Goal: Information Seeking & Learning: Learn about a topic

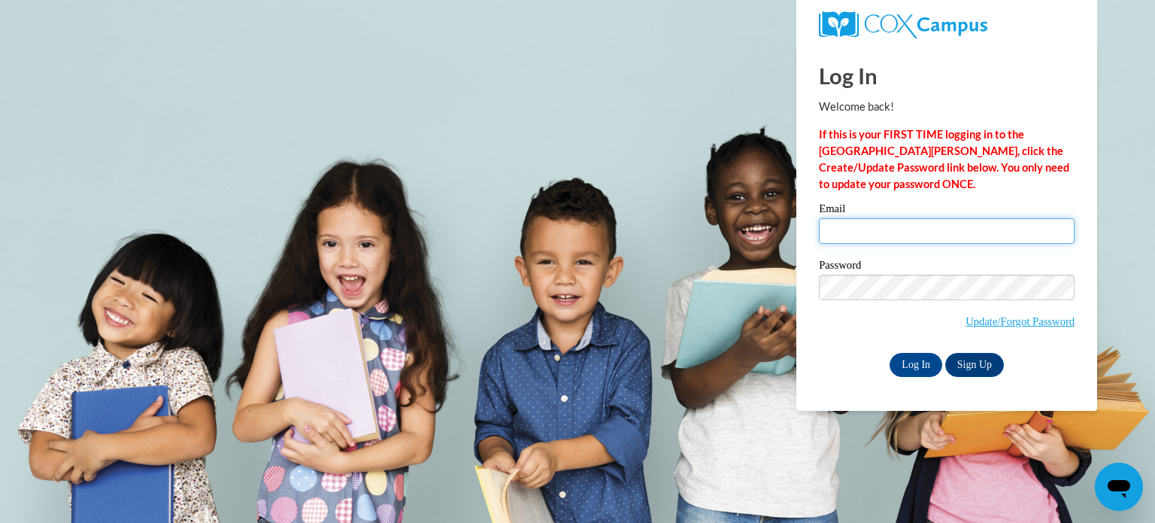
type input "tracey.andersonash@of-ps.org"
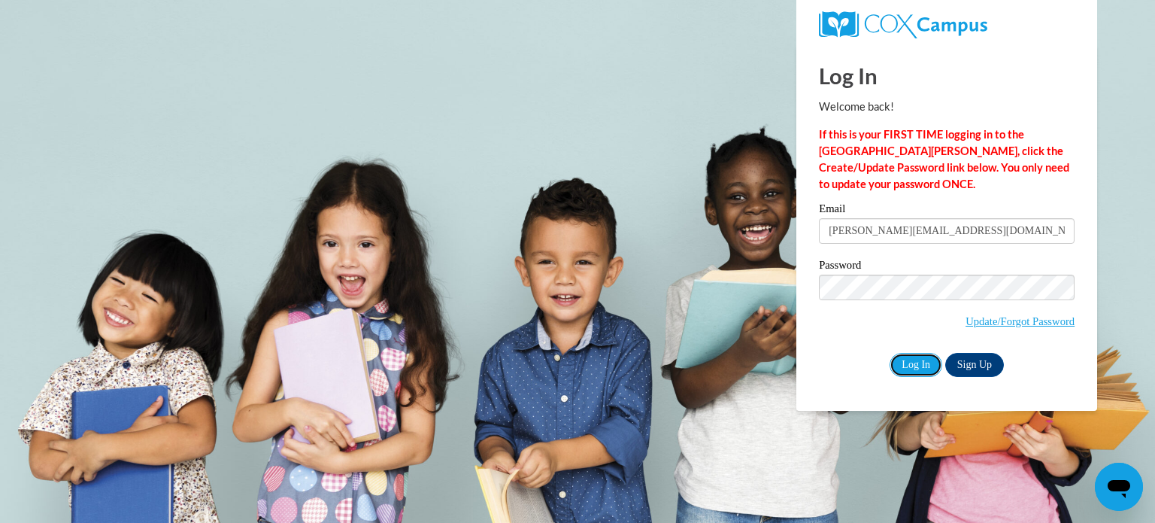
click at [905, 357] on input "Log In" at bounding box center [916, 365] width 53 height 24
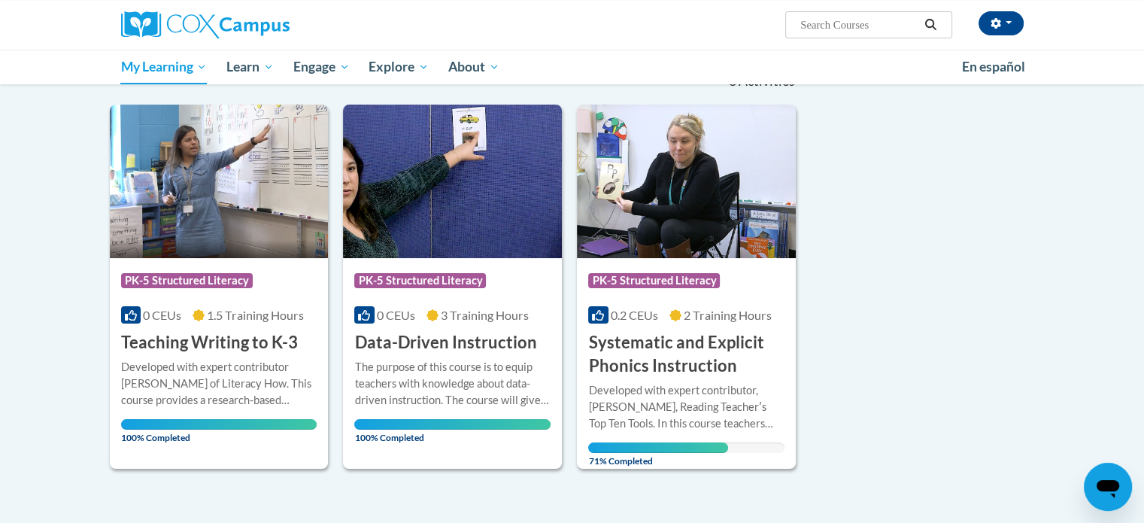
scroll to position [170, 0]
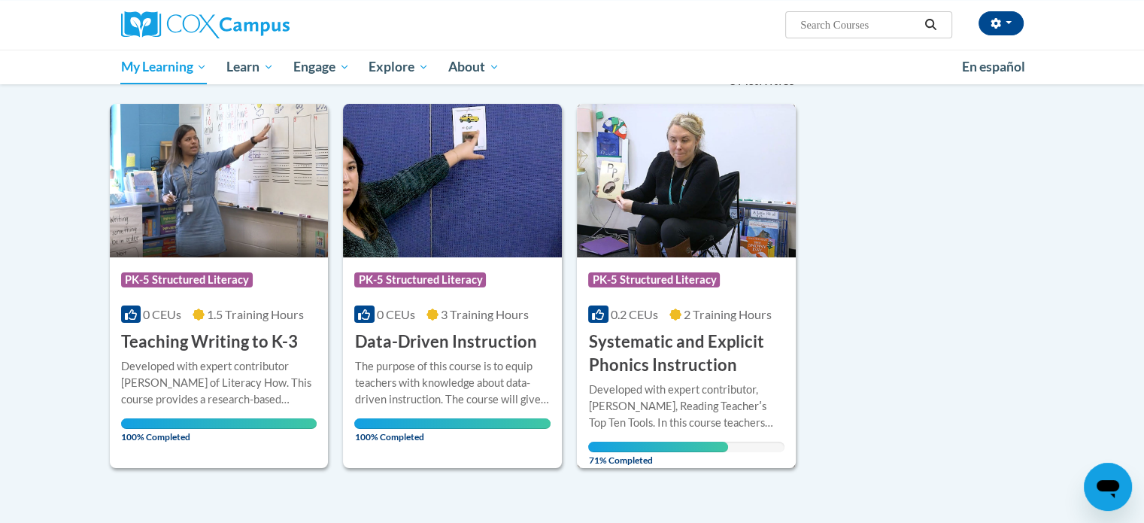
click at [727, 317] on span "2 Training Hours" at bounding box center [728, 314] width 88 height 14
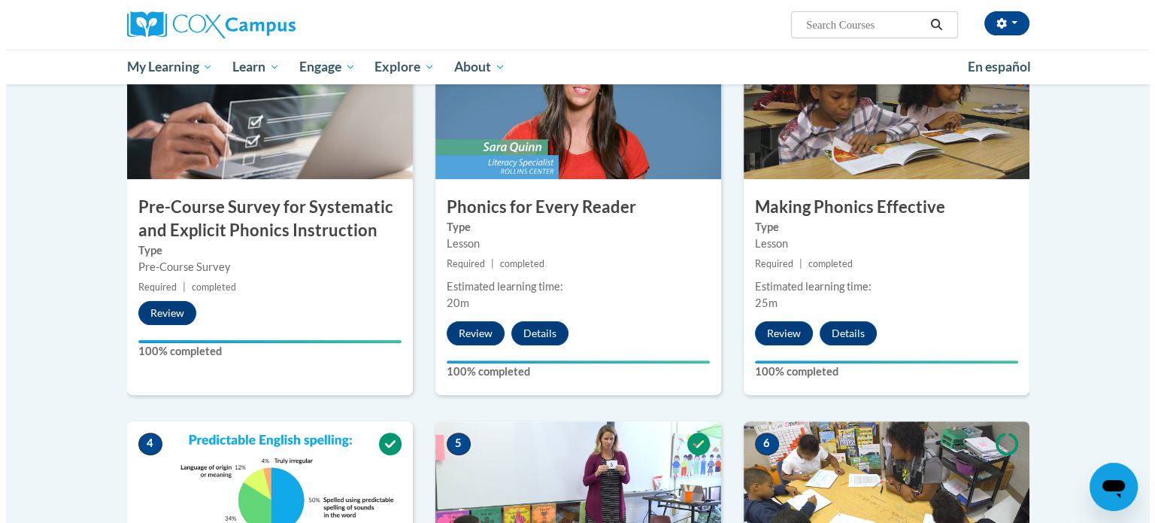
scroll to position [365, 0]
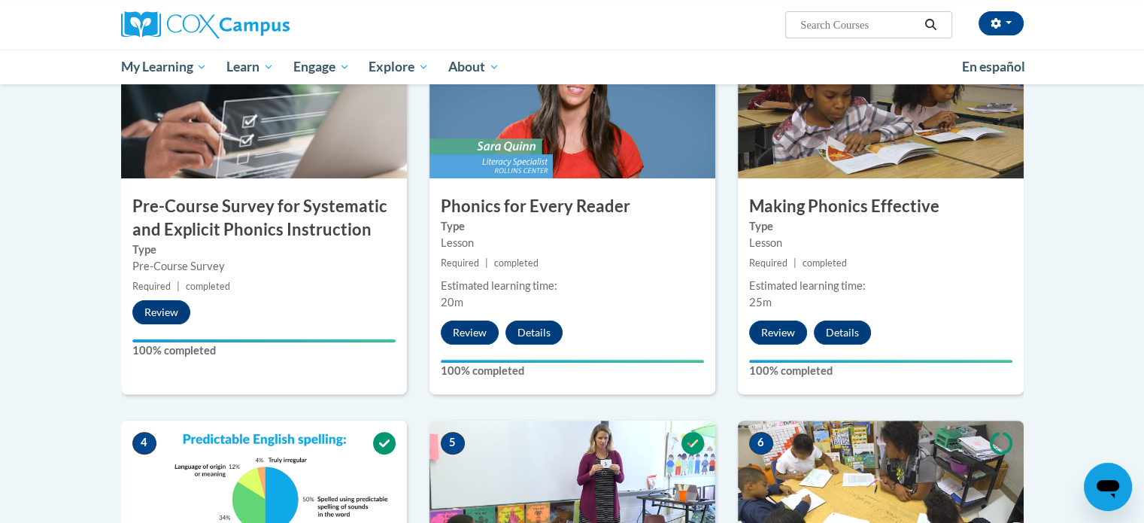
click at [860, 148] on img at bounding box center [881, 103] width 286 height 150
click at [847, 241] on div "Lesson" at bounding box center [880, 243] width 263 height 17
click at [790, 329] on button "Review" at bounding box center [778, 332] width 58 height 24
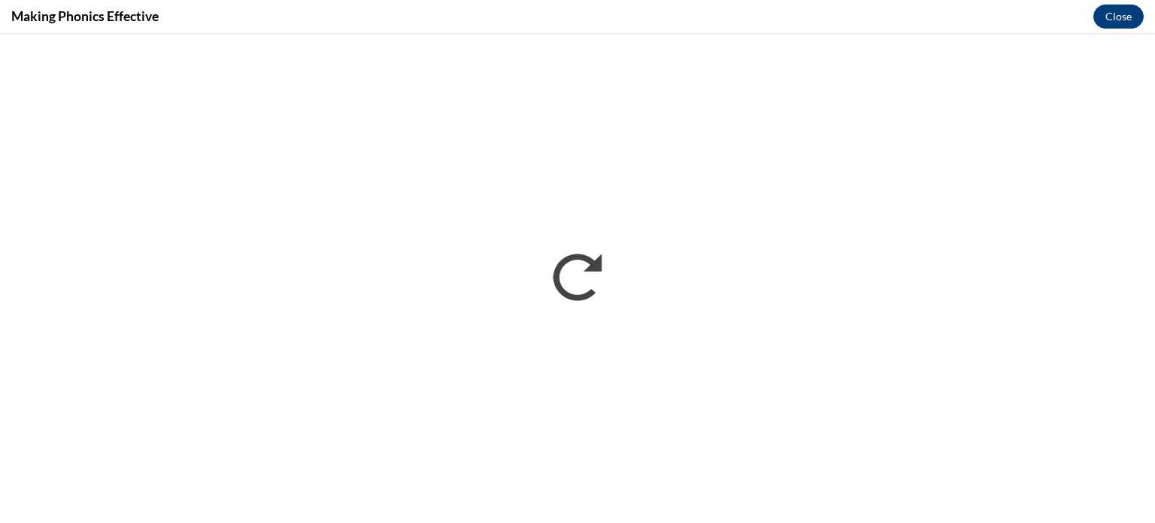
scroll to position [0, 0]
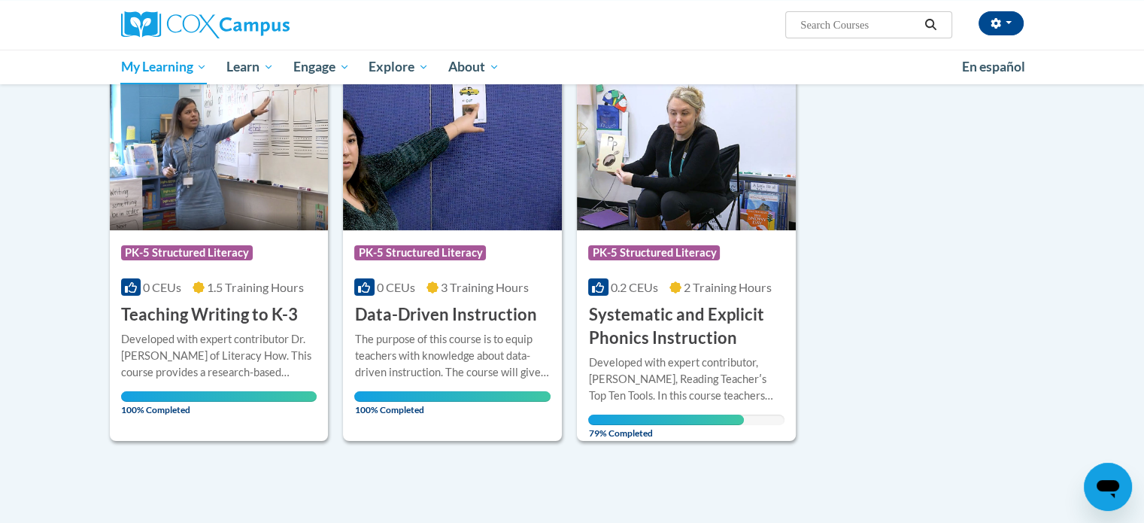
scroll to position [223, 0]
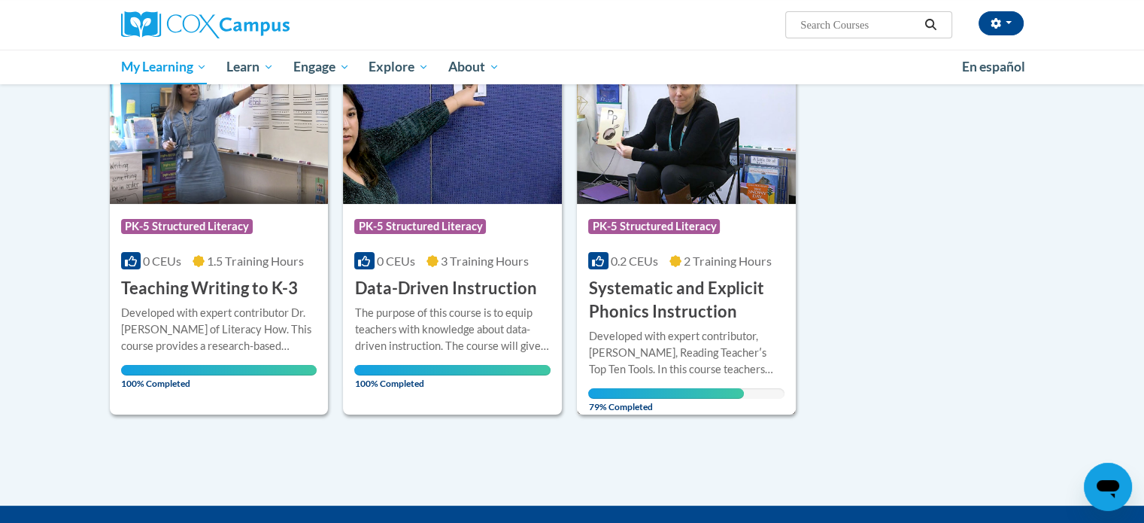
click at [686, 223] on span "PK-5 Structured Literacy" at bounding box center [654, 226] width 132 height 15
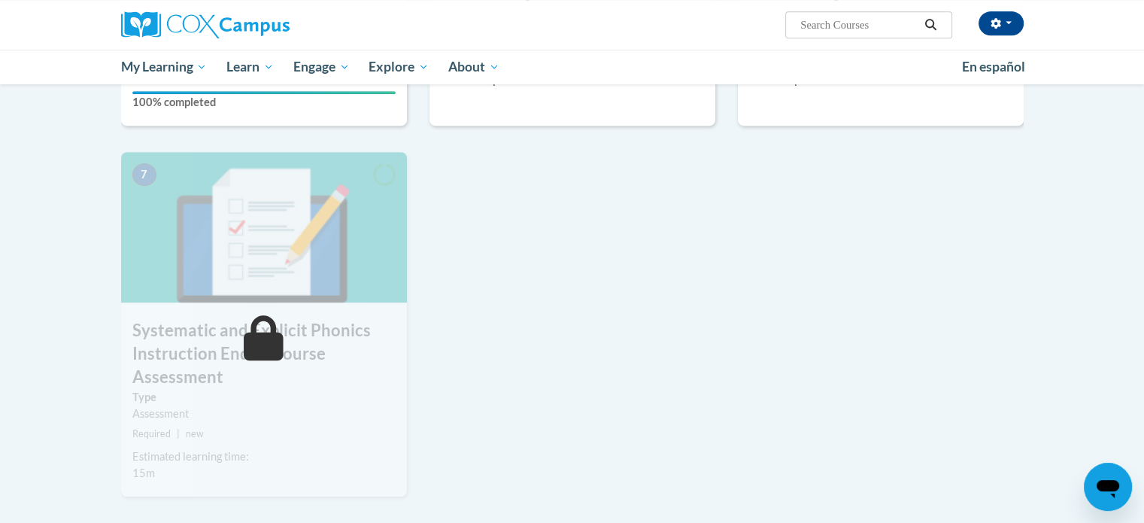
scroll to position [1066, 0]
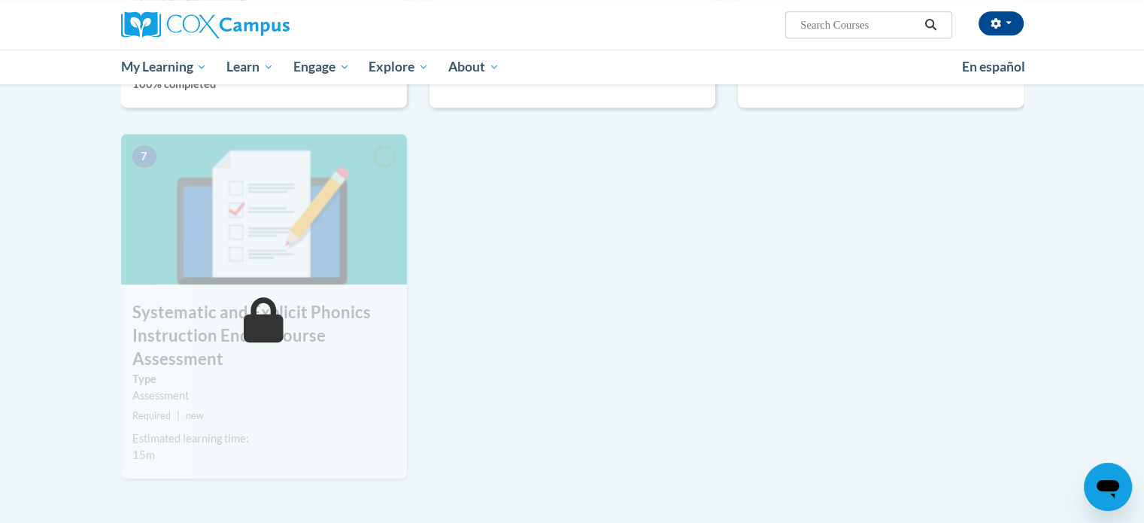
click at [340, 260] on img at bounding box center [264, 209] width 286 height 150
click at [343, 258] on img at bounding box center [264, 209] width 286 height 150
click at [343, 231] on img at bounding box center [264, 209] width 286 height 150
click at [309, 197] on img at bounding box center [264, 209] width 286 height 150
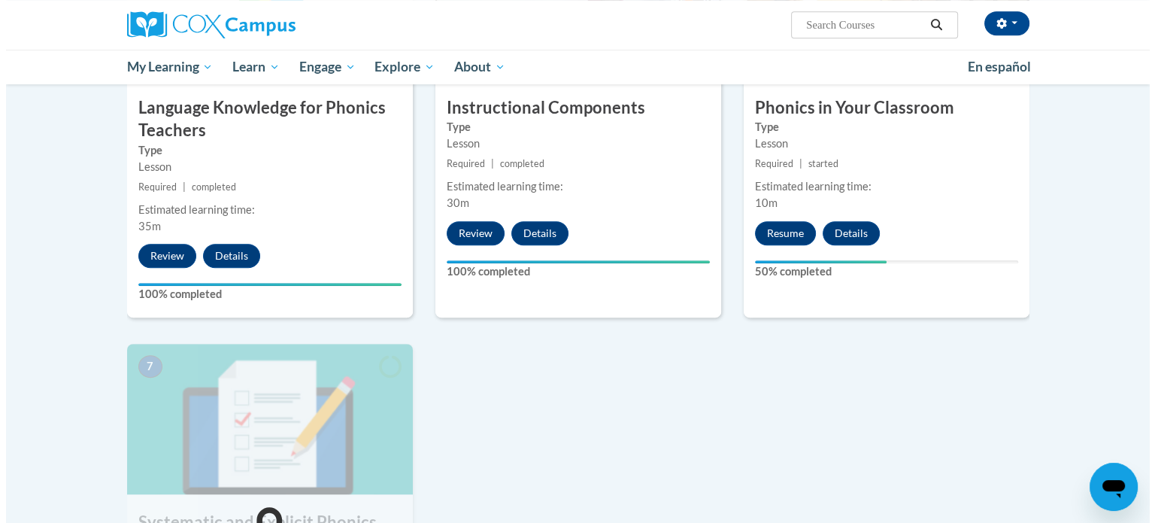
scroll to position [853, 0]
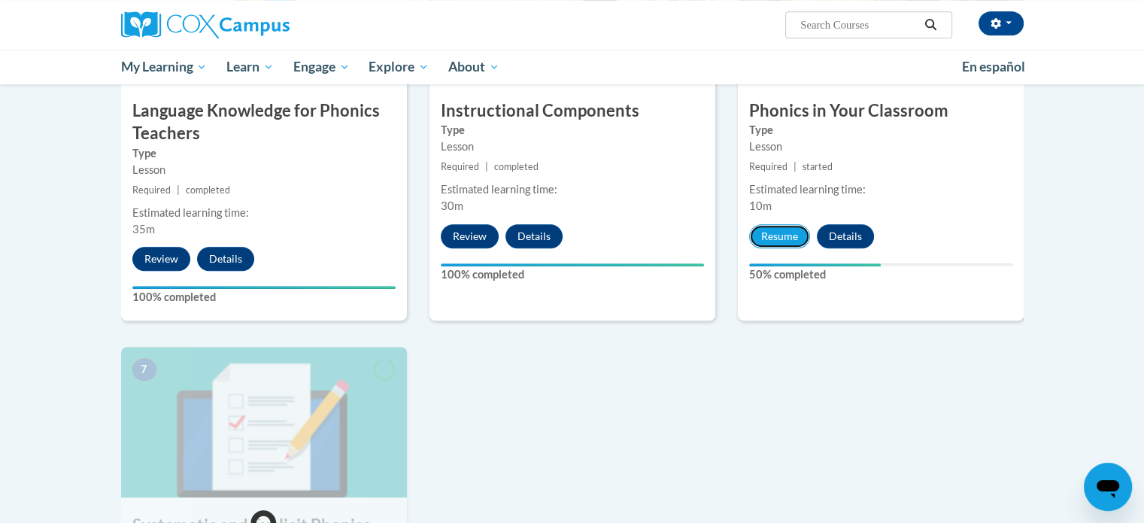
click at [764, 244] on button "Resume" at bounding box center [779, 236] width 61 height 24
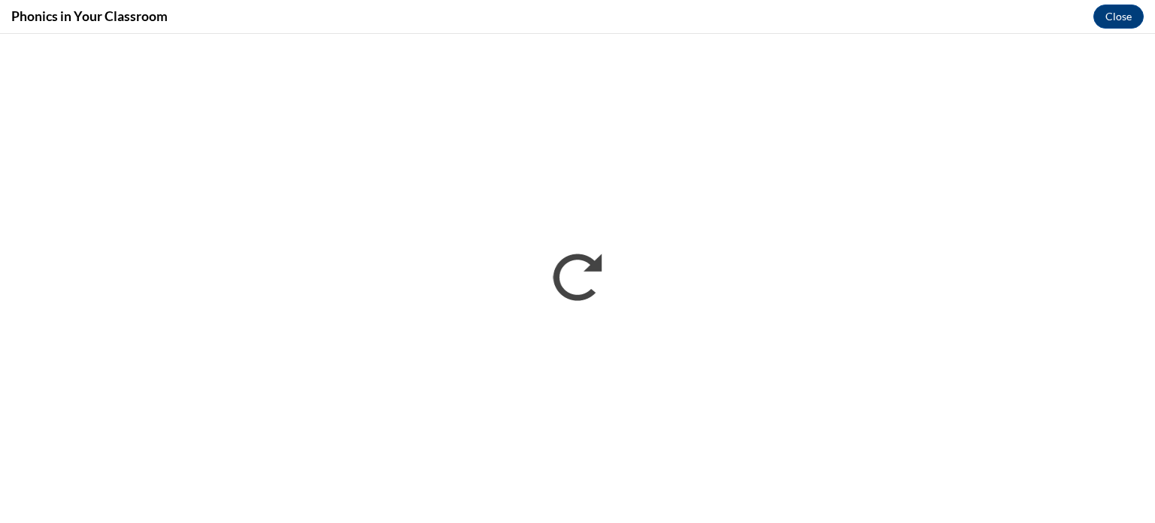
scroll to position [0, 0]
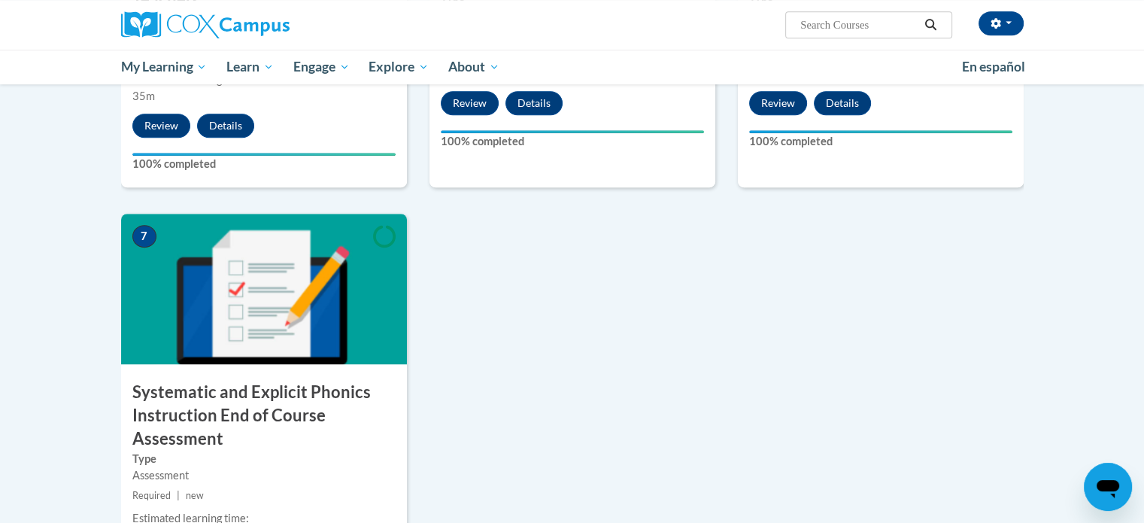
scroll to position [990, 0]
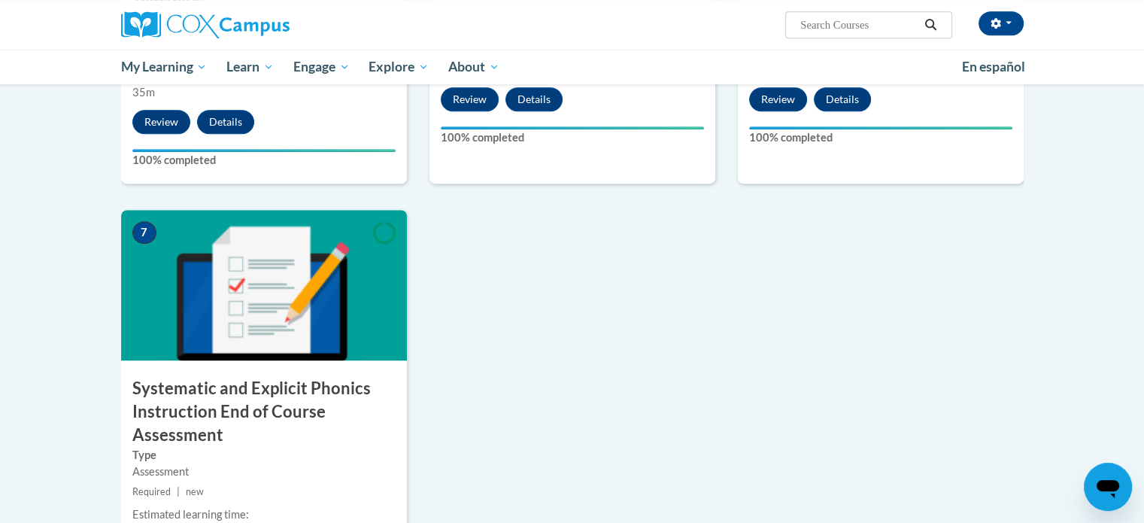
click at [212, 267] on img at bounding box center [264, 285] width 286 height 150
click at [193, 384] on h3 "Systematic and Explicit Phonics Instruction End of Course Assessment" at bounding box center [264, 411] width 286 height 69
click at [249, 411] on h3 "Systematic and Explicit Phonics Instruction End of Course Assessment" at bounding box center [264, 411] width 286 height 69
click at [284, 299] on img at bounding box center [264, 285] width 286 height 150
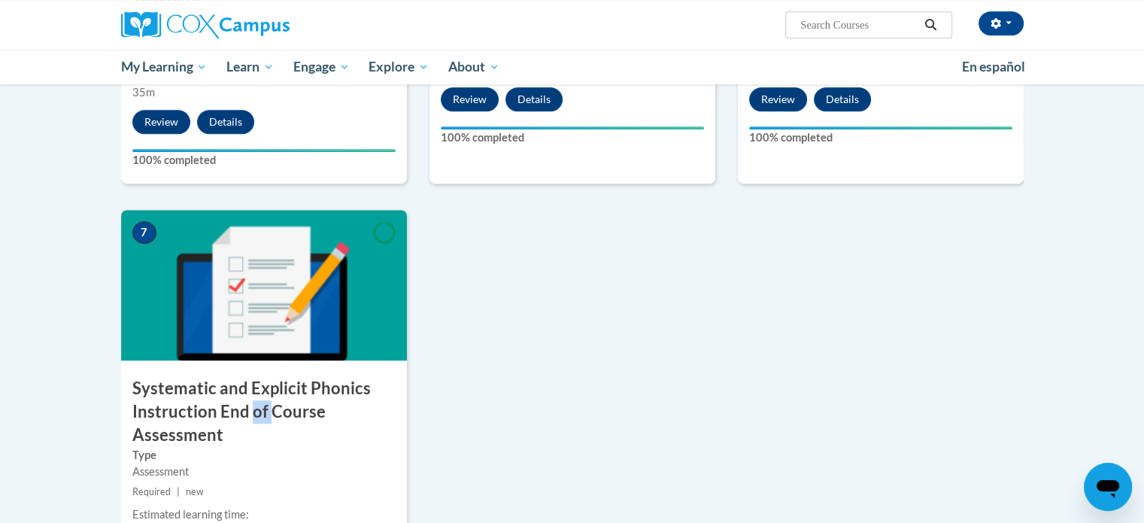
click at [284, 299] on img at bounding box center [264, 285] width 286 height 150
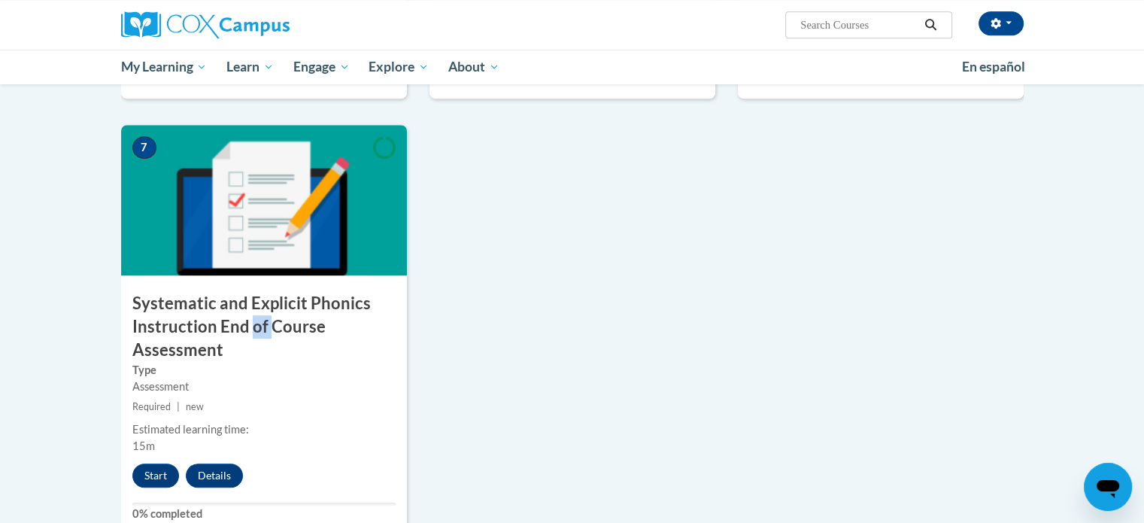
scroll to position [1133, 0]
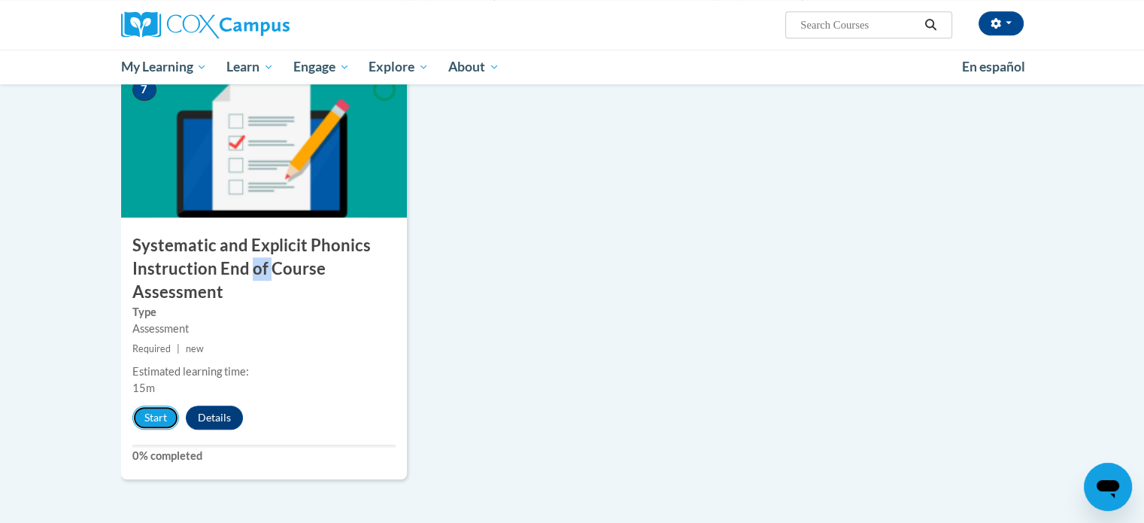
click at [150, 420] on button "Start" at bounding box center [155, 417] width 47 height 24
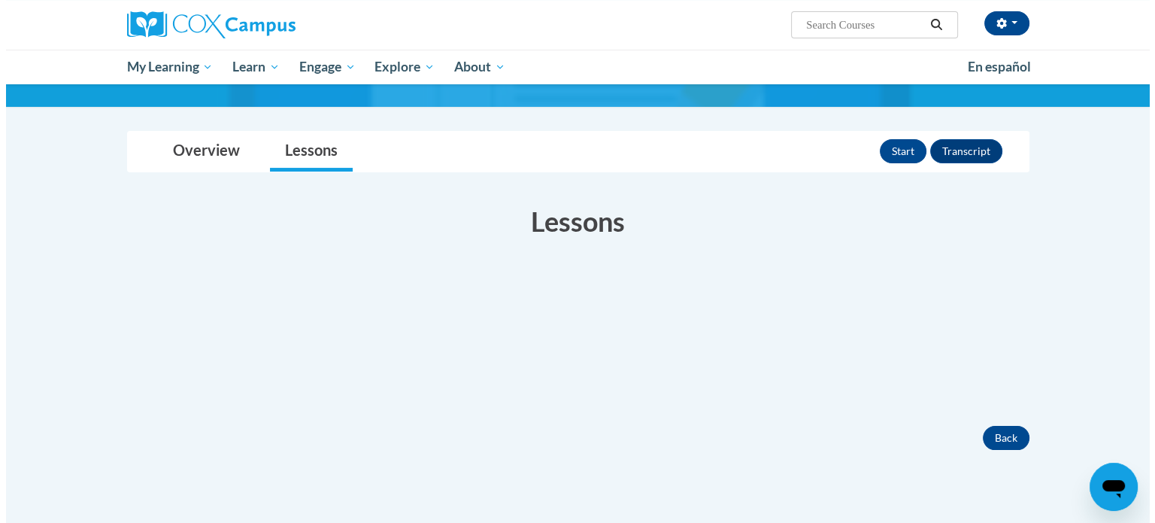
scroll to position [165, 0]
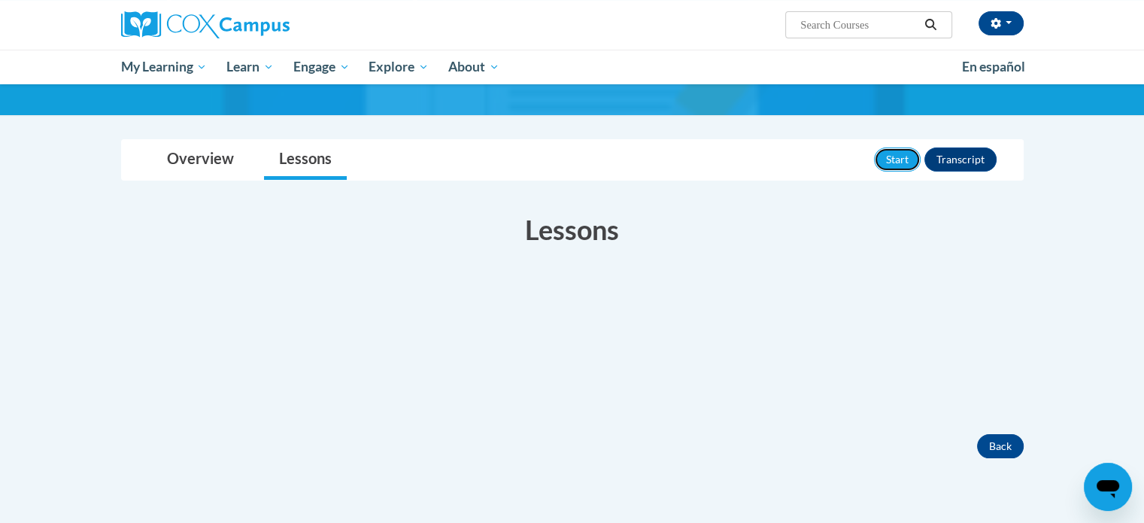
click at [893, 156] on button "Start" at bounding box center [897, 159] width 47 height 24
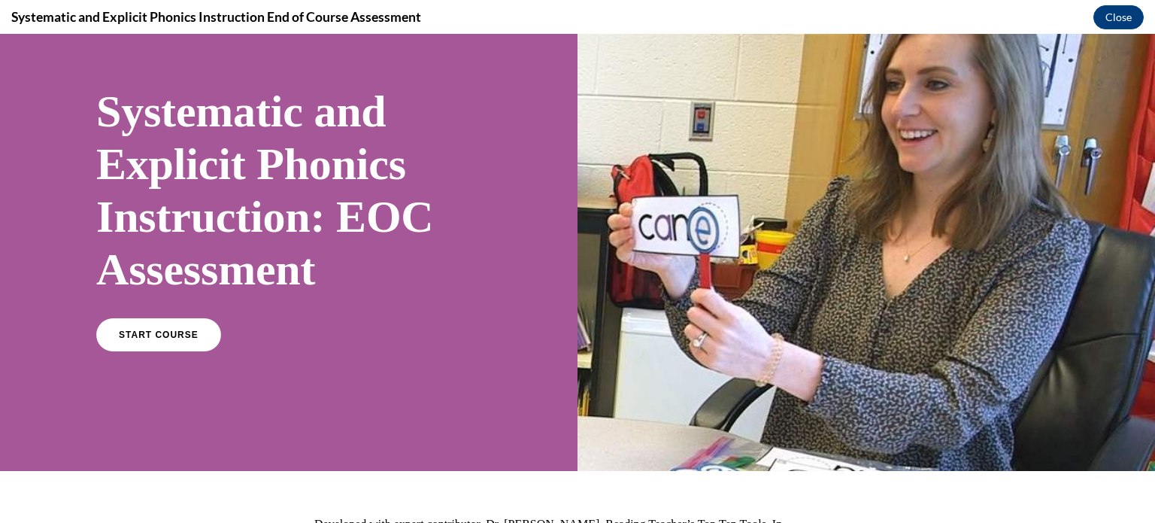
scroll to position [74, 0]
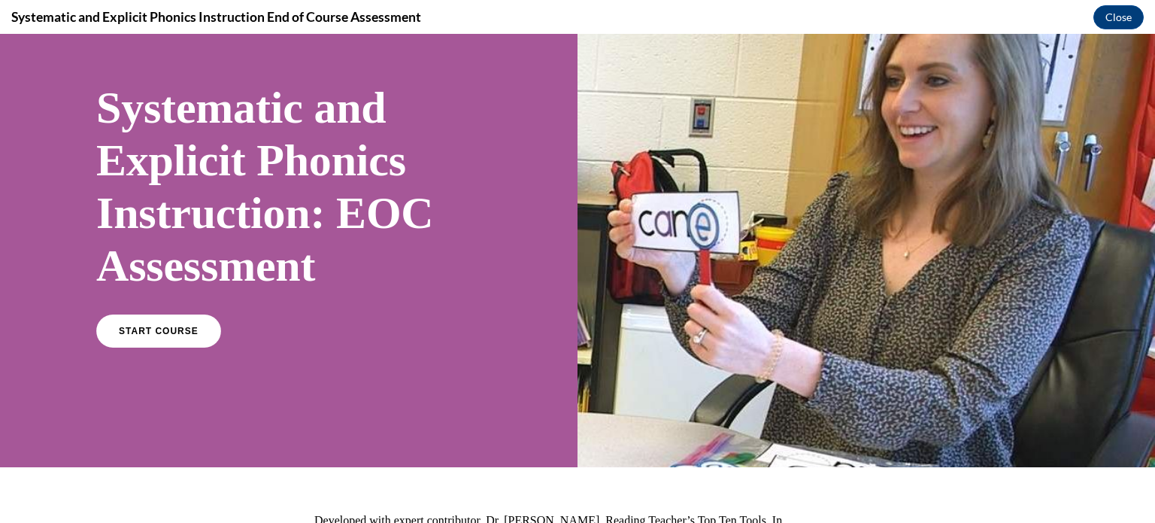
click at [187, 345] on link "START COURSE" at bounding box center [158, 330] width 125 height 33
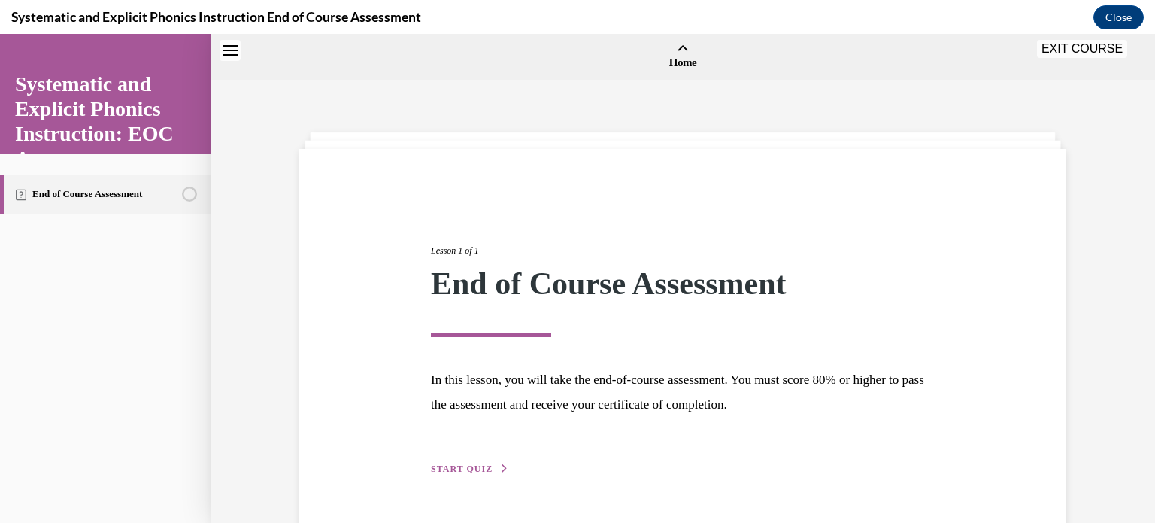
scroll to position [46, 0]
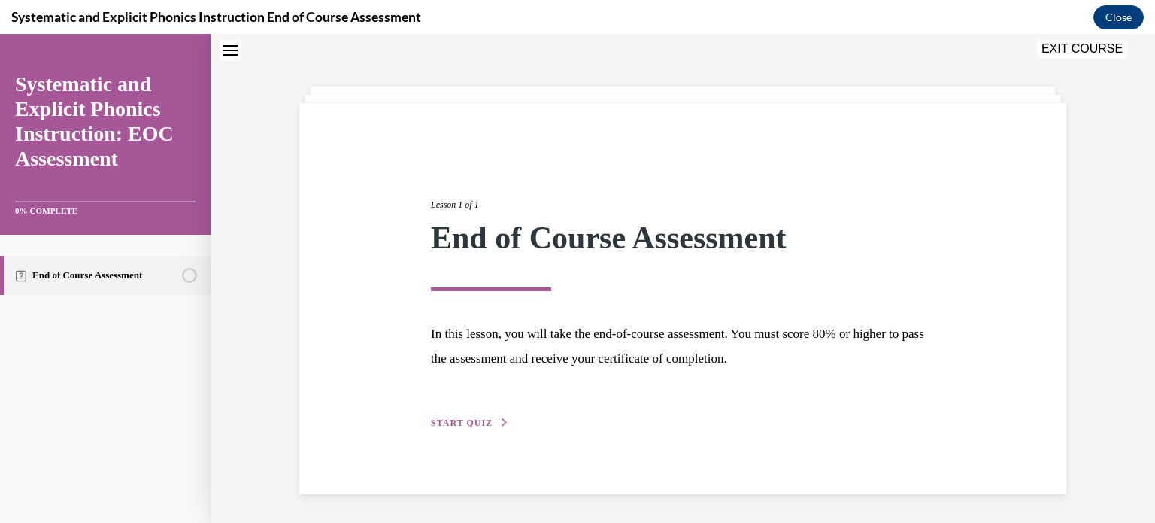
click at [441, 424] on span "START QUIZ" at bounding box center [462, 422] width 62 height 11
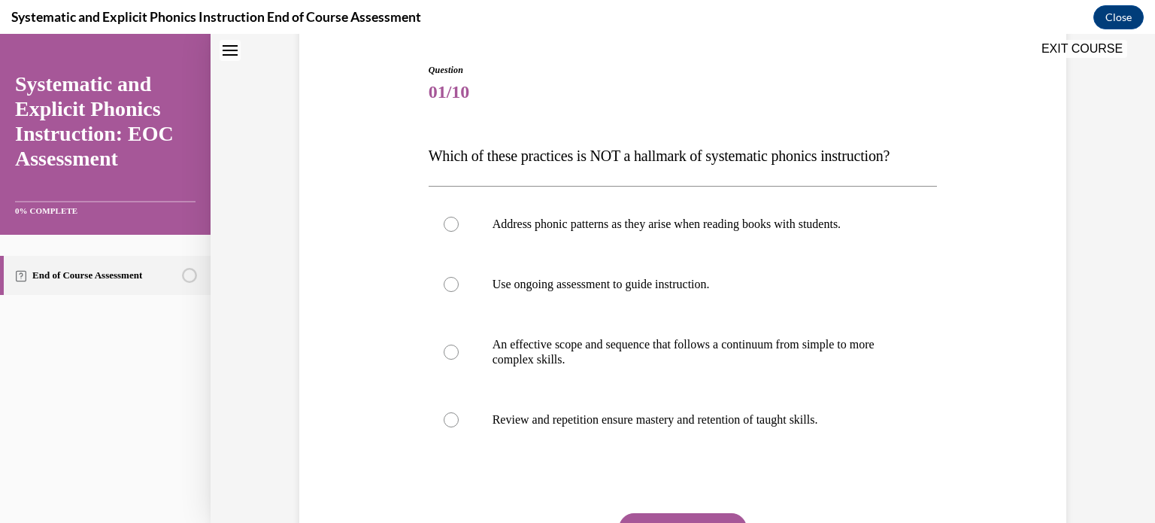
scroll to position [173, 0]
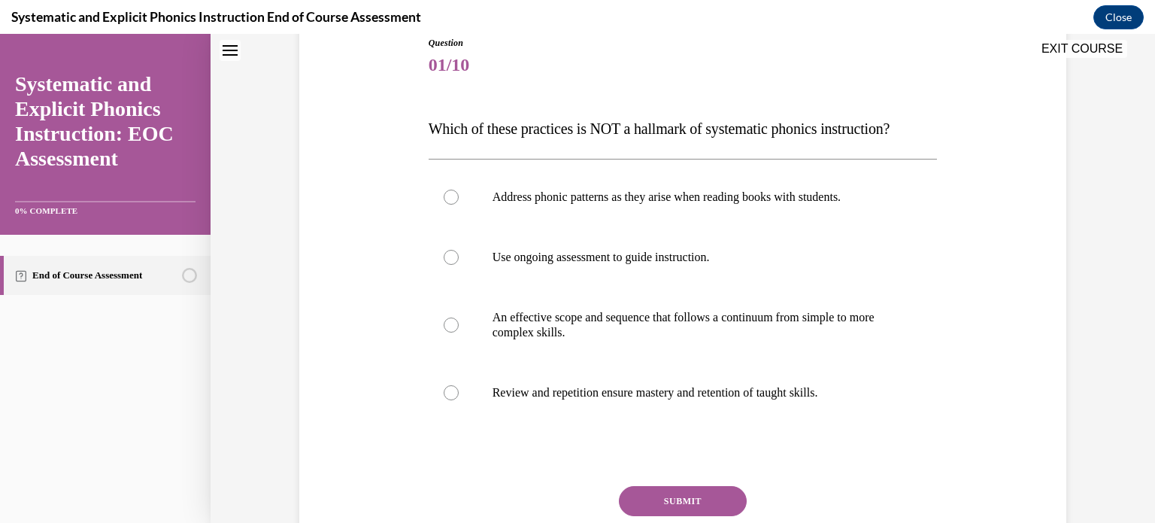
click at [449, 191] on div at bounding box center [451, 197] width 15 height 15
click at [639, 497] on button "SUBMIT" at bounding box center [683, 501] width 128 height 30
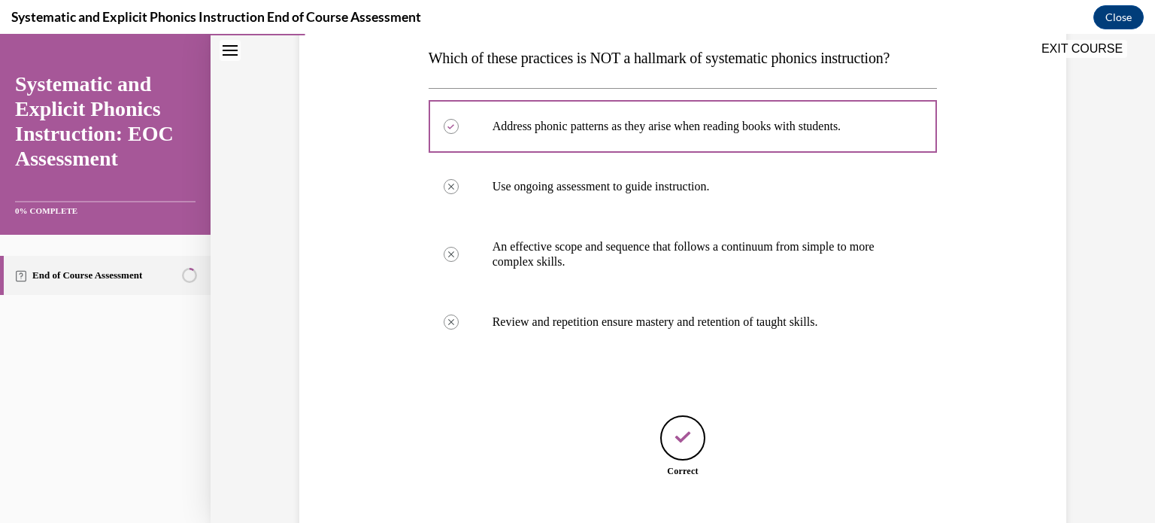
scroll to position [336, 0]
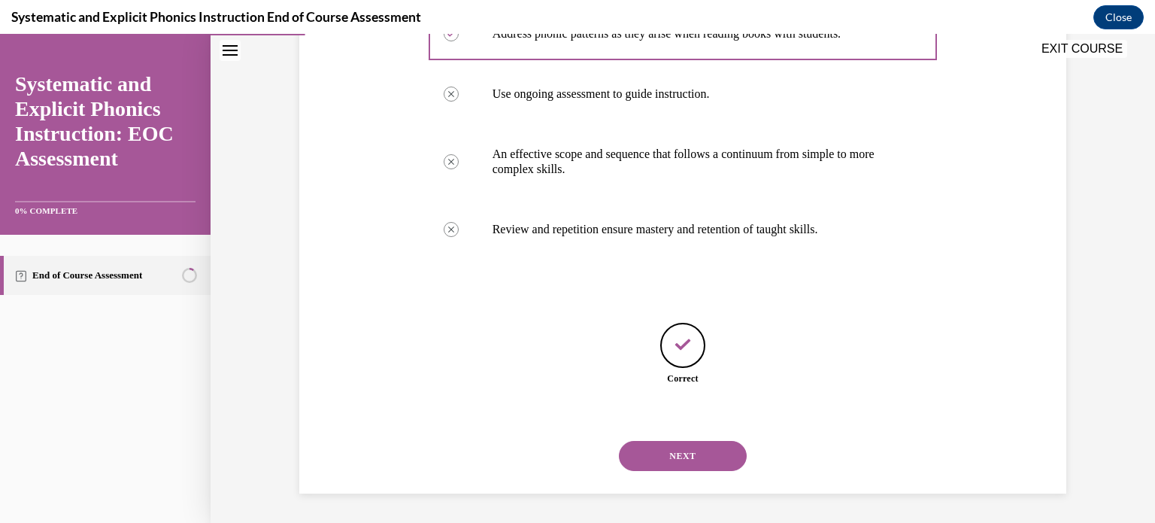
click at [647, 469] on button "NEXT" at bounding box center [683, 456] width 128 height 30
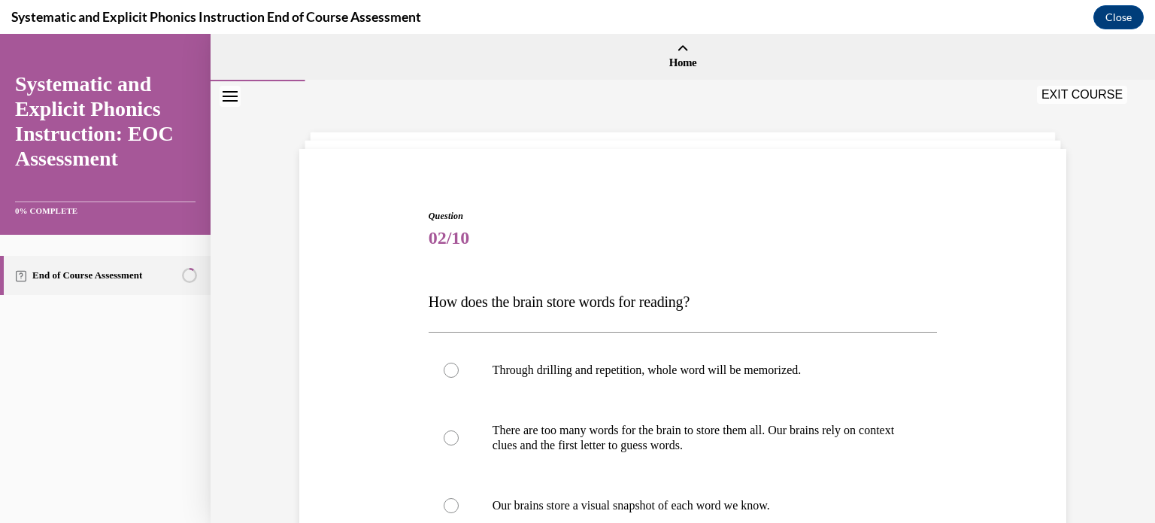
drag, startPoint x: 647, startPoint y: 469, endPoint x: 752, endPoint y: 359, distance: 152.2
click at [752, 359] on div "Through drilling and repetition, whole word will be memorized. There are too ma…" at bounding box center [683, 475] width 509 height 271
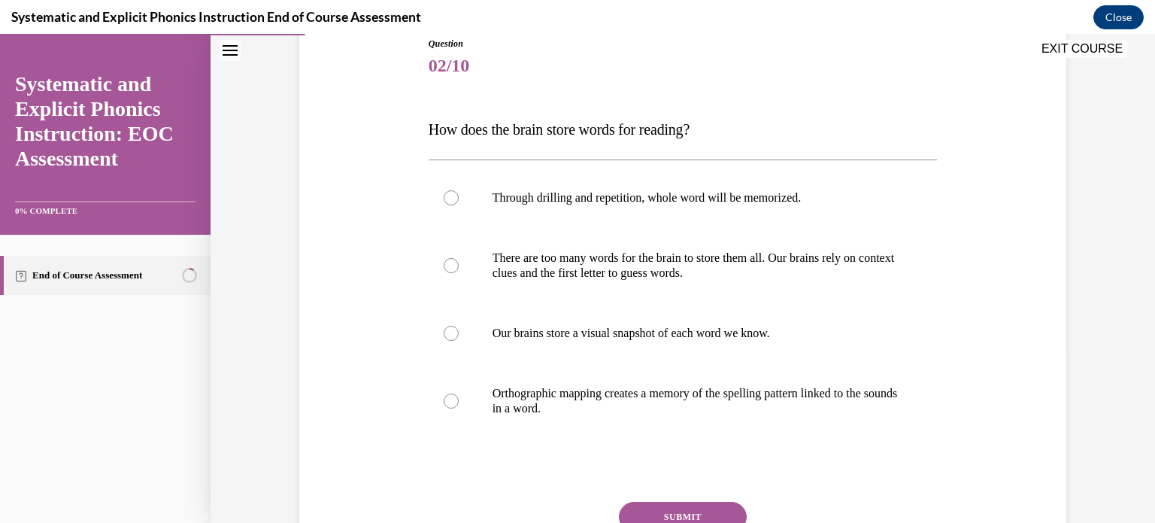
scroll to position [178, 0]
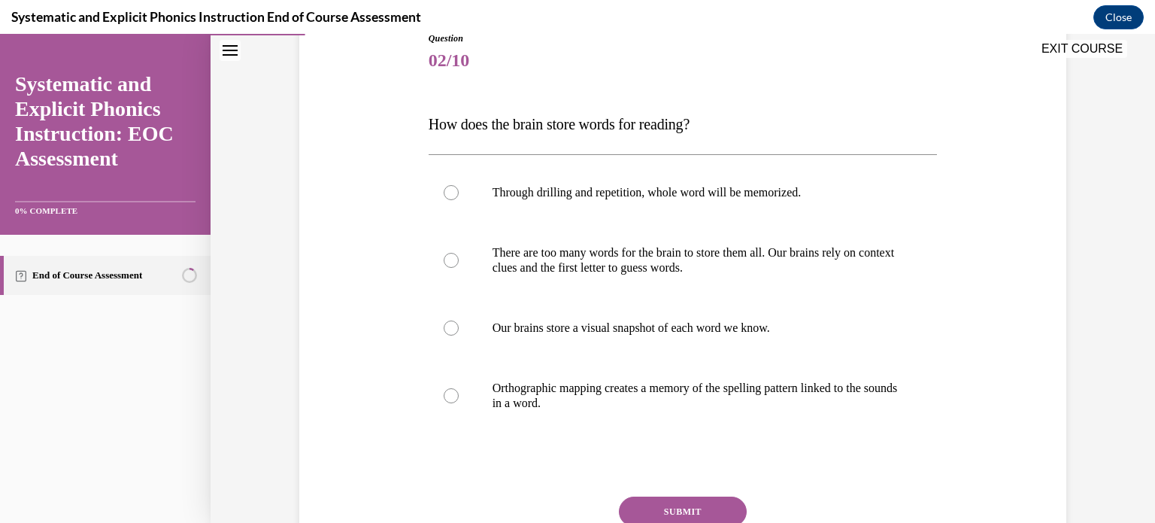
click at [444, 393] on div at bounding box center [451, 395] width 15 height 15
click at [671, 519] on button "SUBMIT" at bounding box center [683, 511] width 128 height 30
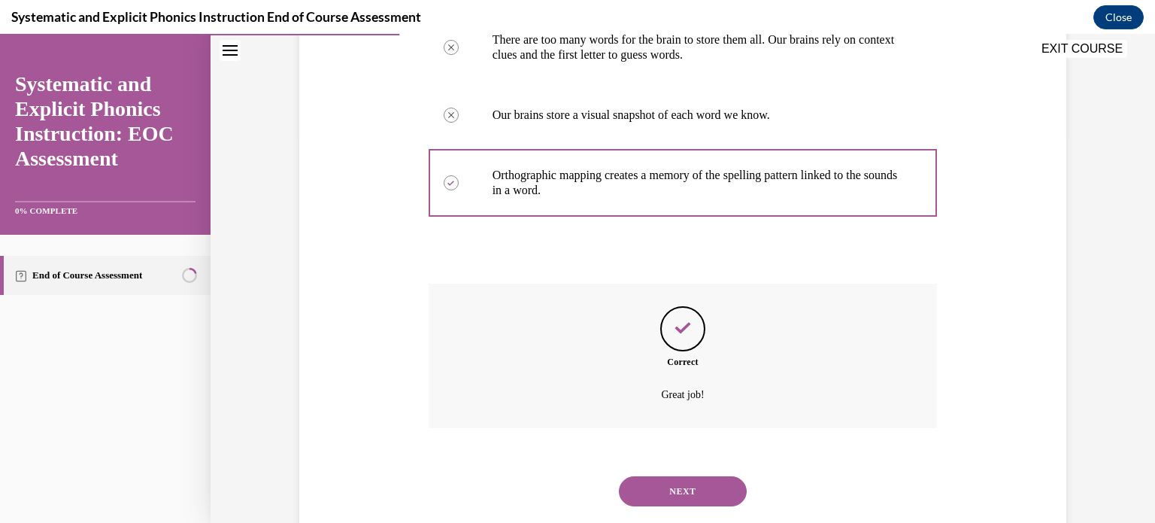
scroll to position [426, 0]
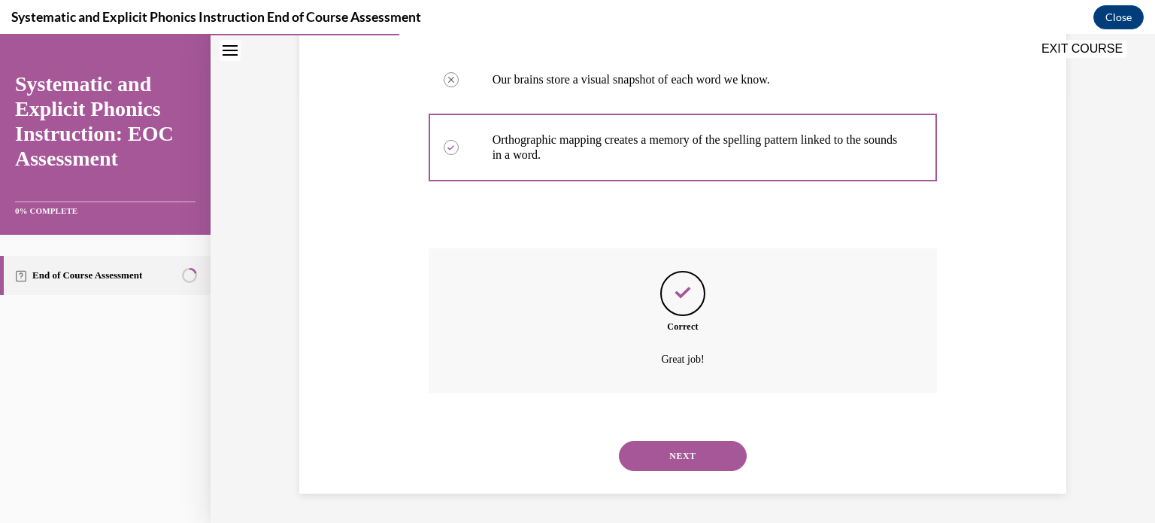
click at [708, 455] on button "NEXT" at bounding box center [683, 456] width 128 height 30
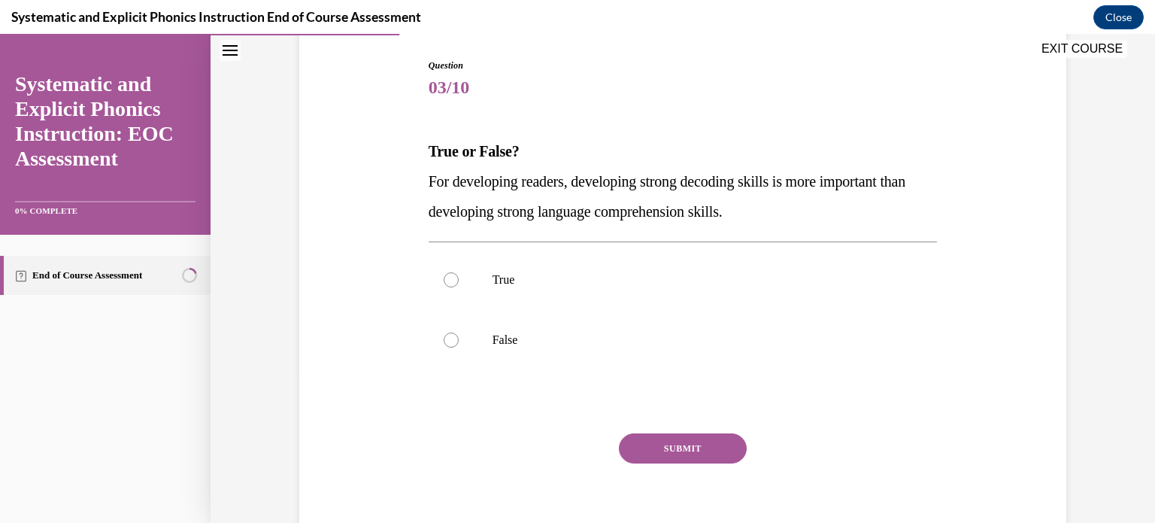
scroll to position [160, 0]
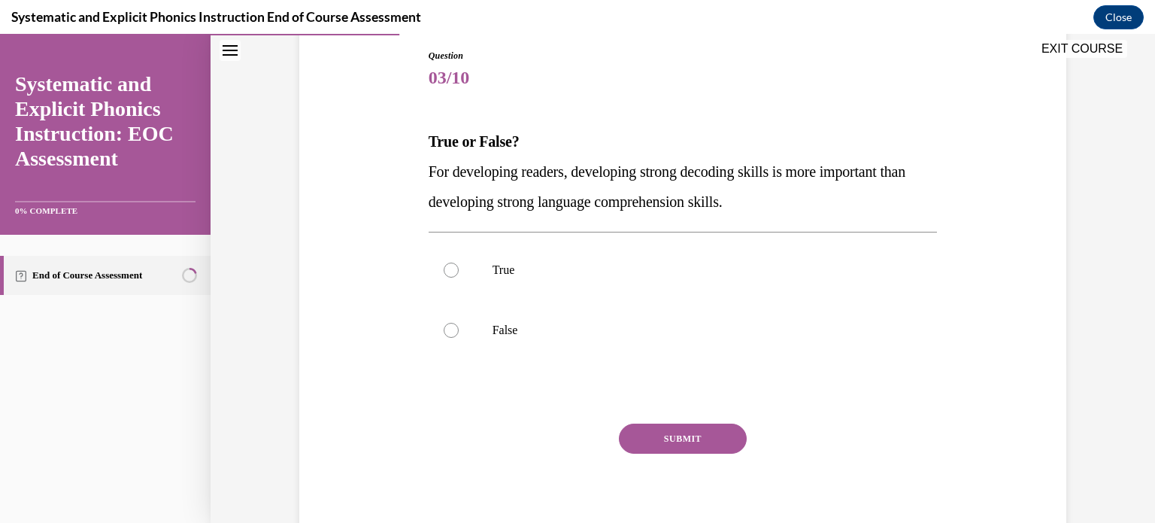
click at [445, 273] on div at bounding box center [451, 270] width 15 height 15
click at [664, 433] on button "SUBMIT" at bounding box center [683, 439] width 128 height 30
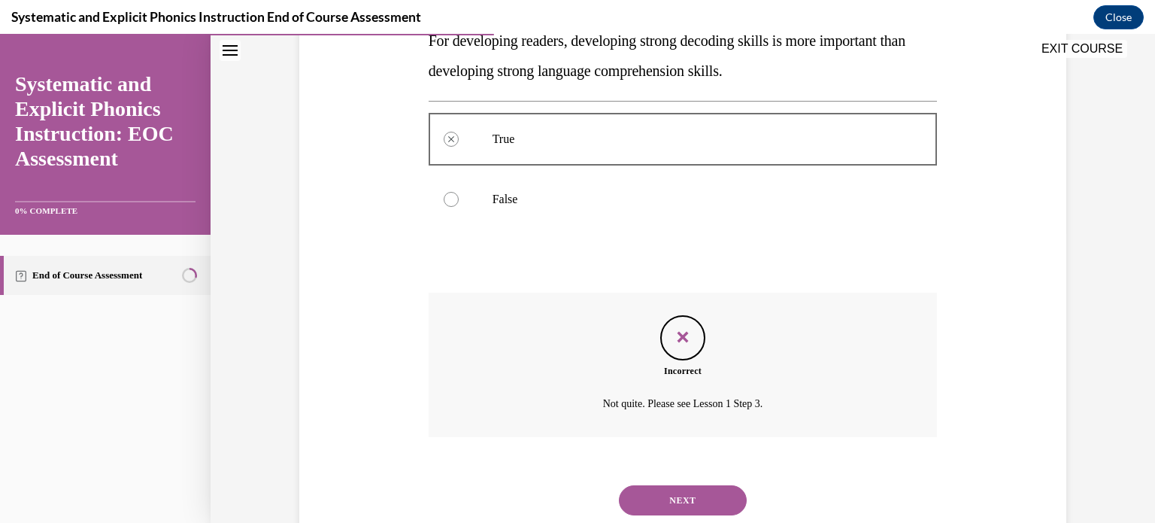
scroll to position [335, 0]
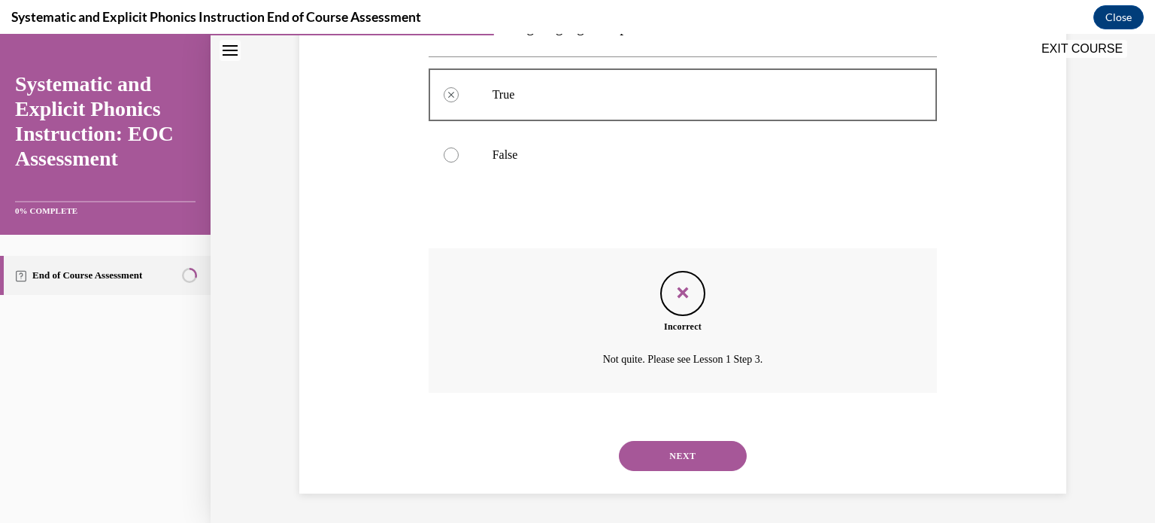
click at [722, 469] on button "NEXT" at bounding box center [683, 456] width 128 height 30
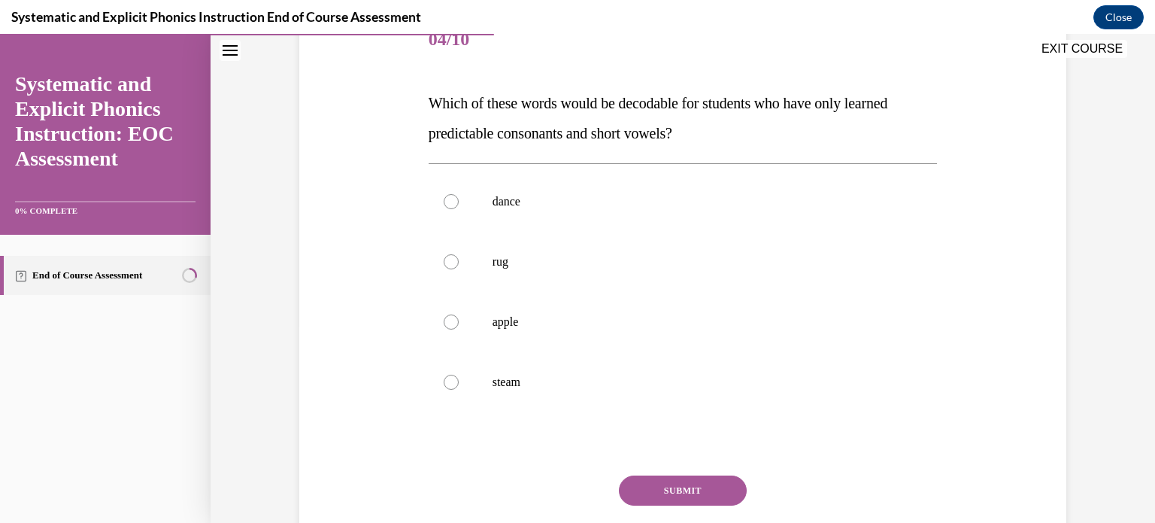
scroll to position [199, 0]
click at [444, 261] on div at bounding box center [451, 261] width 15 height 15
click at [642, 484] on button "SUBMIT" at bounding box center [683, 490] width 128 height 30
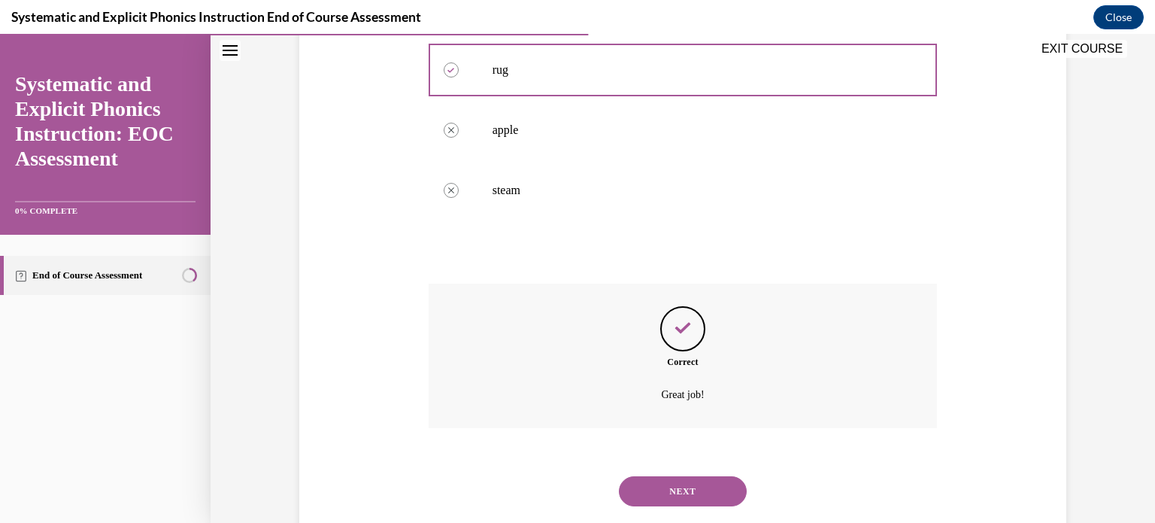
scroll to position [426, 0]
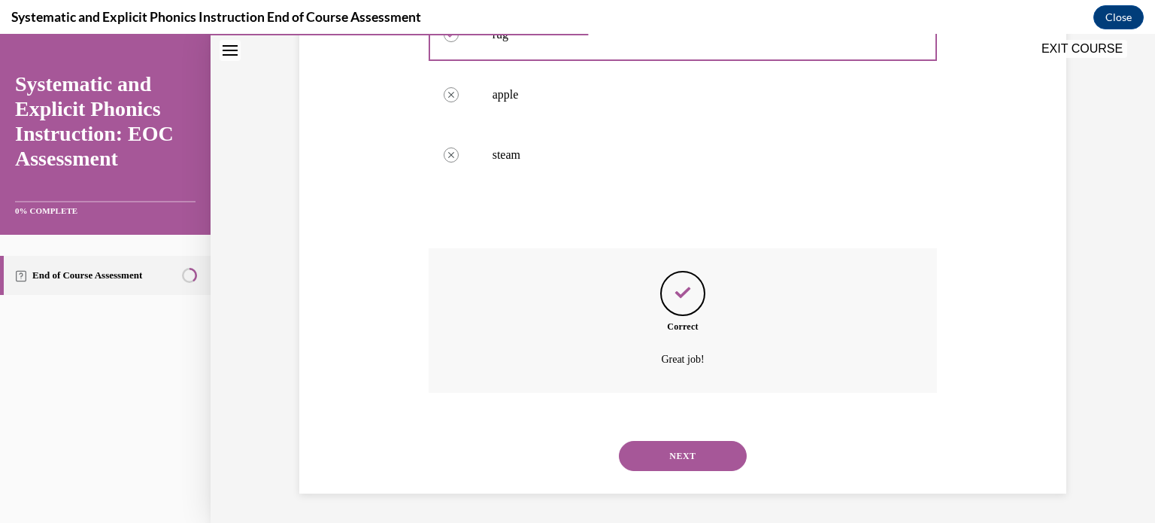
click at [724, 448] on button "NEXT" at bounding box center [683, 456] width 128 height 30
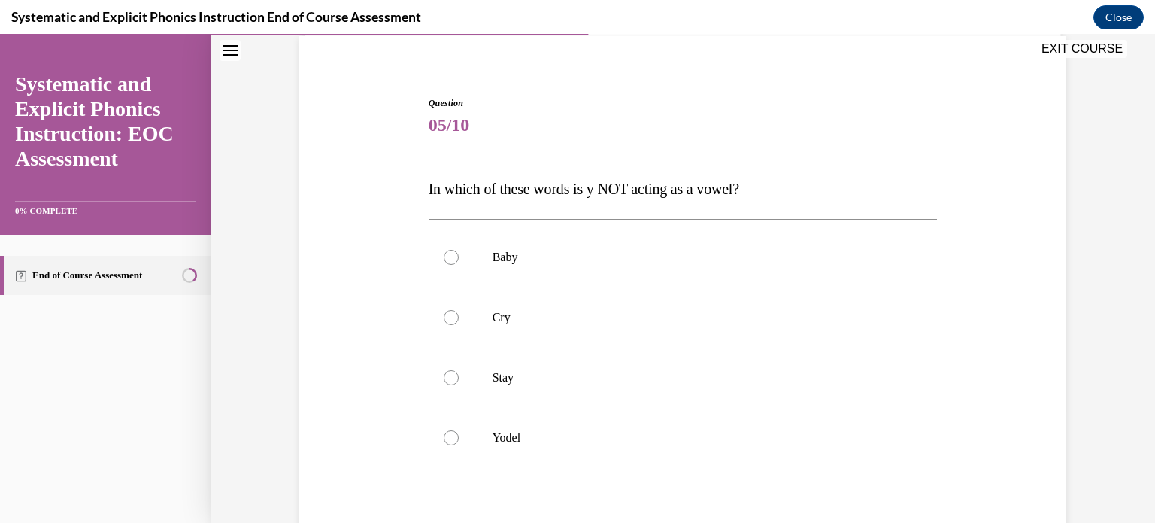
scroll to position [114, 0]
click at [448, 435] on div at bounding box center [451, 436] width 15 height 15
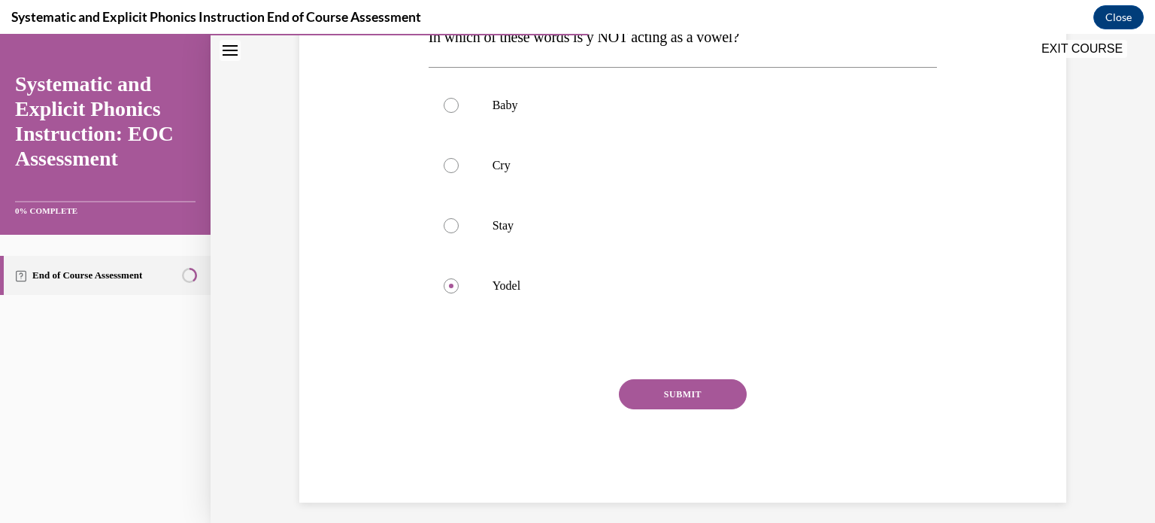
scroll to position [274, 0]
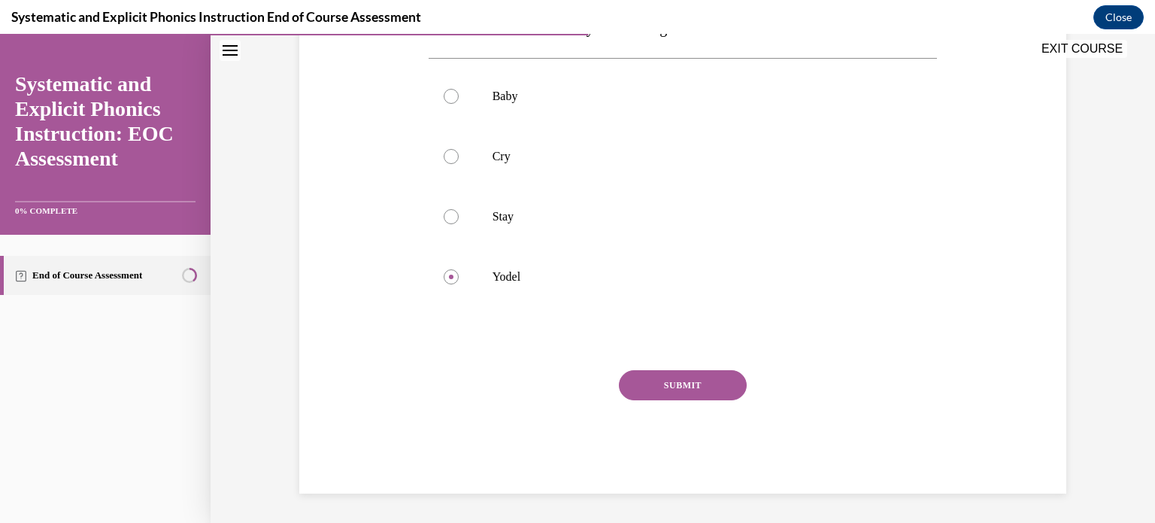
click at [730, 385] on button "SUBMIT" at bounding box center [683, 385] width 128 height 30
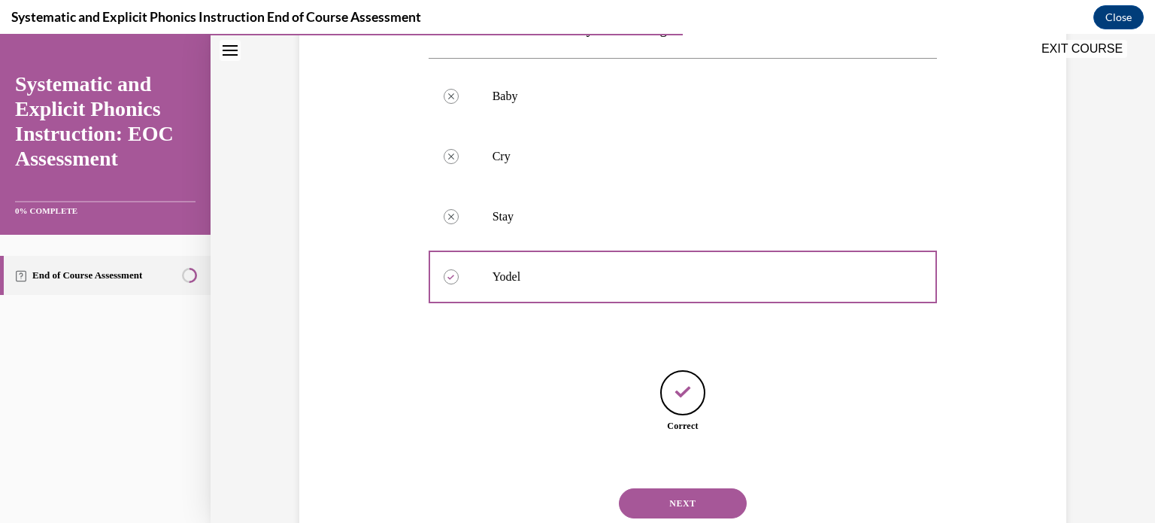
scroll to position [321, 0]
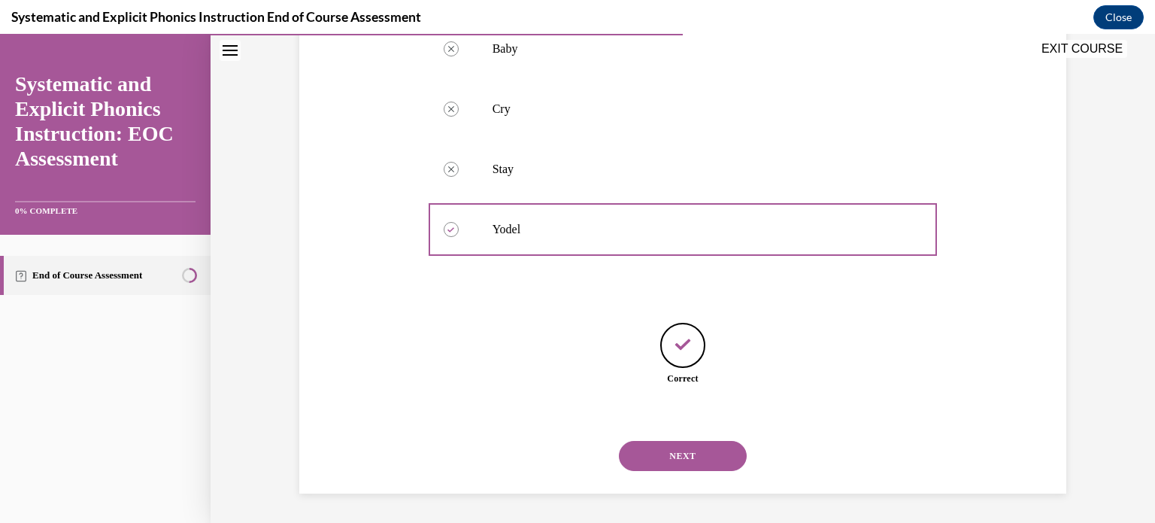
click at [667, 453] on button "NEXT" at bounding box center [683, 456] width 128 height 30
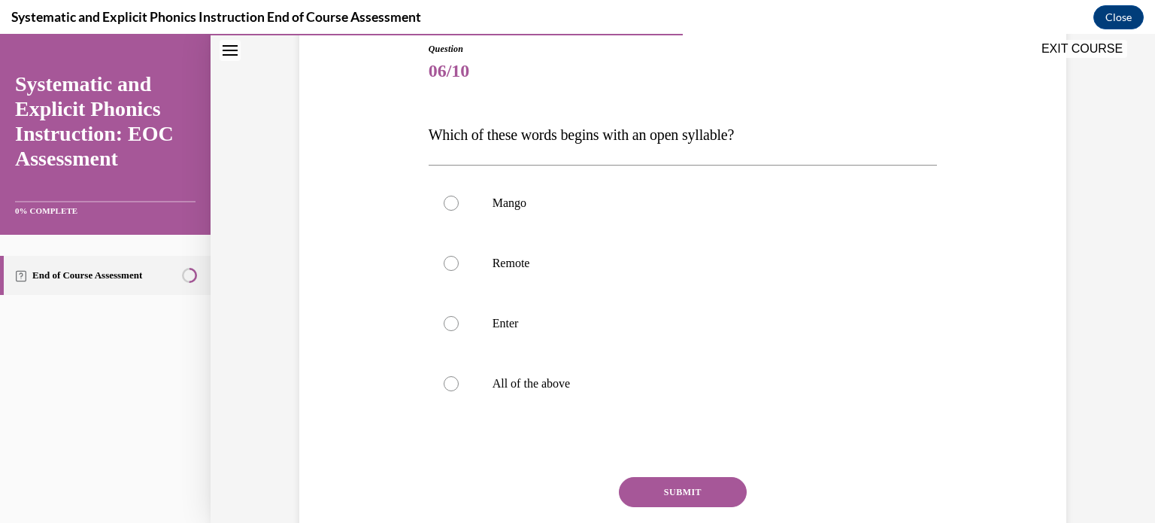
scroll to position [168, 0]
click at [444, 262] on div at bounding box center [451, 262] width 15 height 15
click at [698, 483] on button "SUBMIT" at bounding box center [683, 491] width 128 height 30
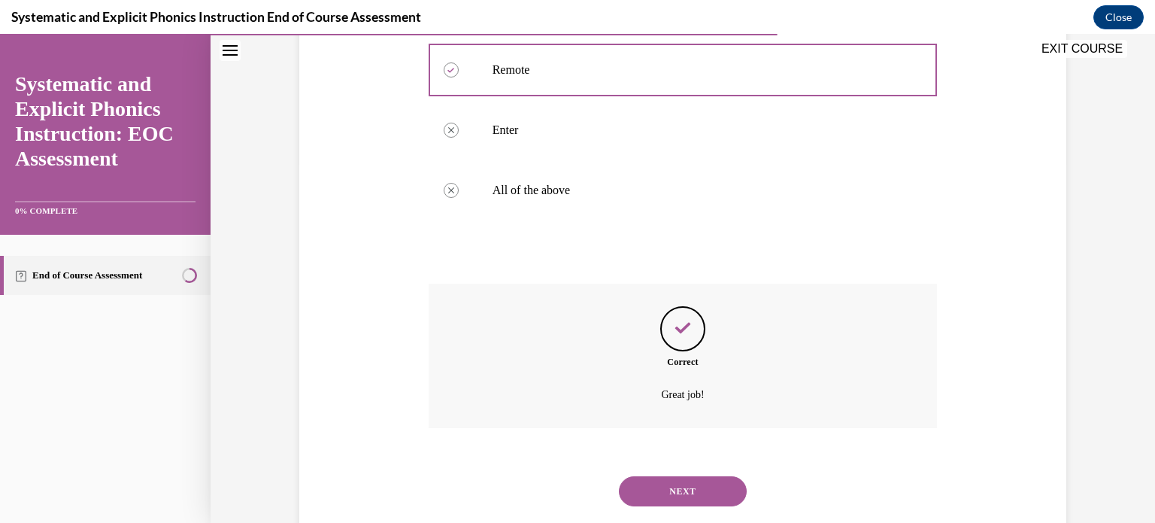
scroll to position [396, 0]
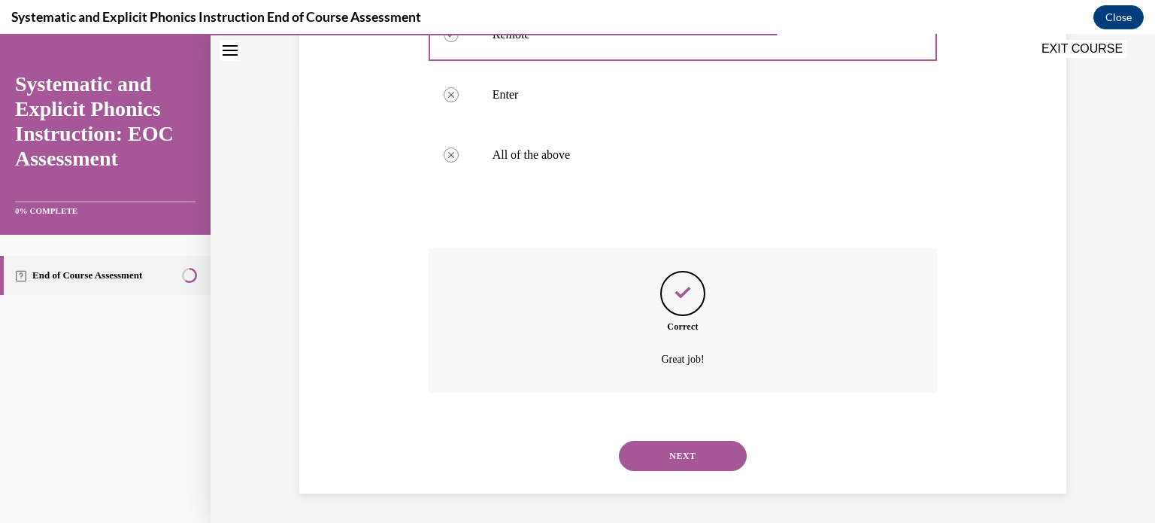
click at [691, 461] on button "NEXT" at bounding box center [683, 456] width 128 height 30
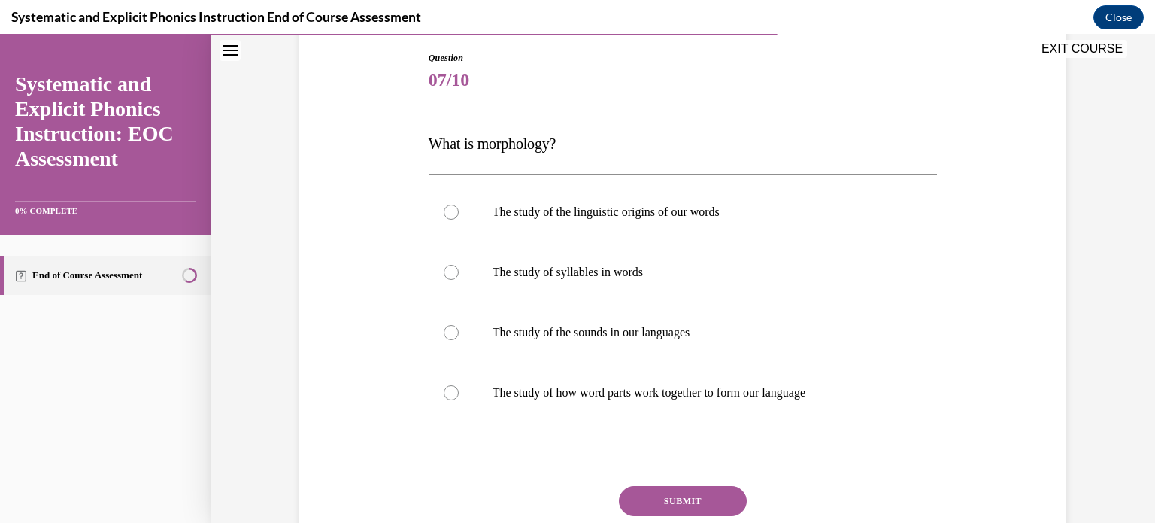
scroll to position [159, 0]
click at [448, 390] on div at bounding box center [451, 391] width 15 height 15
click at [685, 493] on button "SUBMIT" at bounding box center [683, 500] width 128 height 30
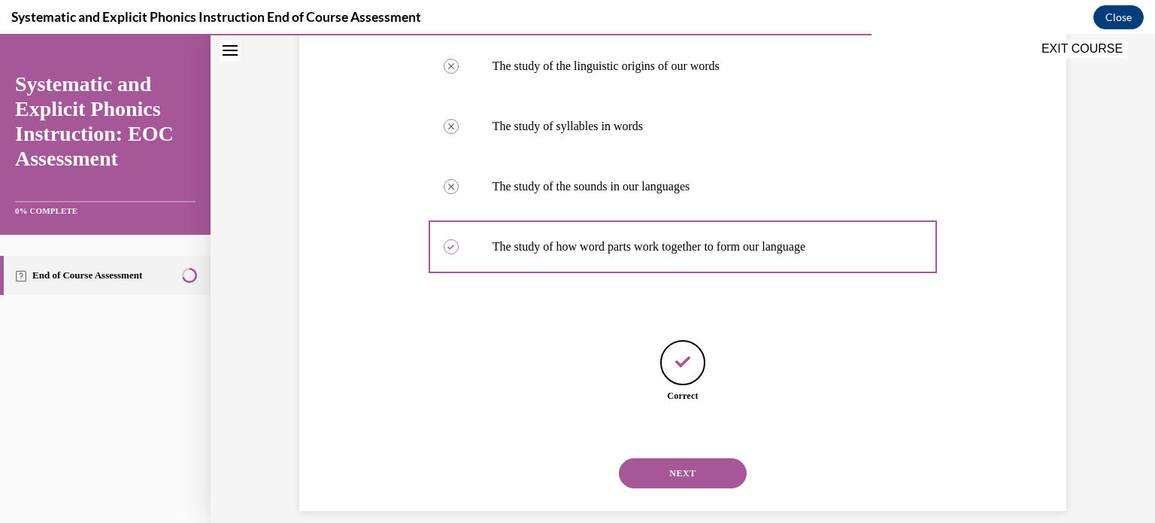
scroll to position [321, 0]
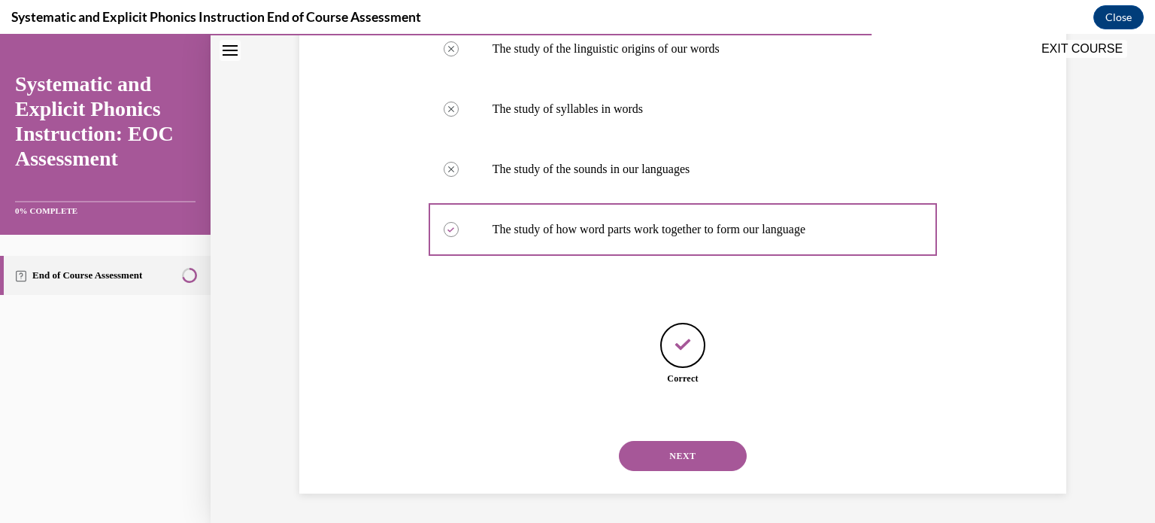
click at [689, 441] on button "NEXT" at bounding box center [683, 456] width 128 height 30
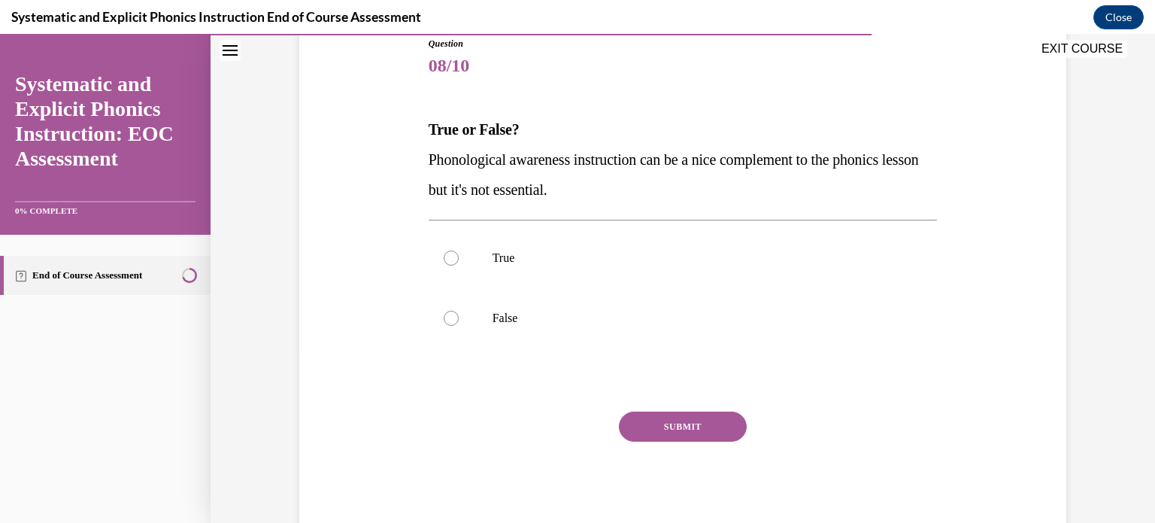
scroll to position [175, 0]
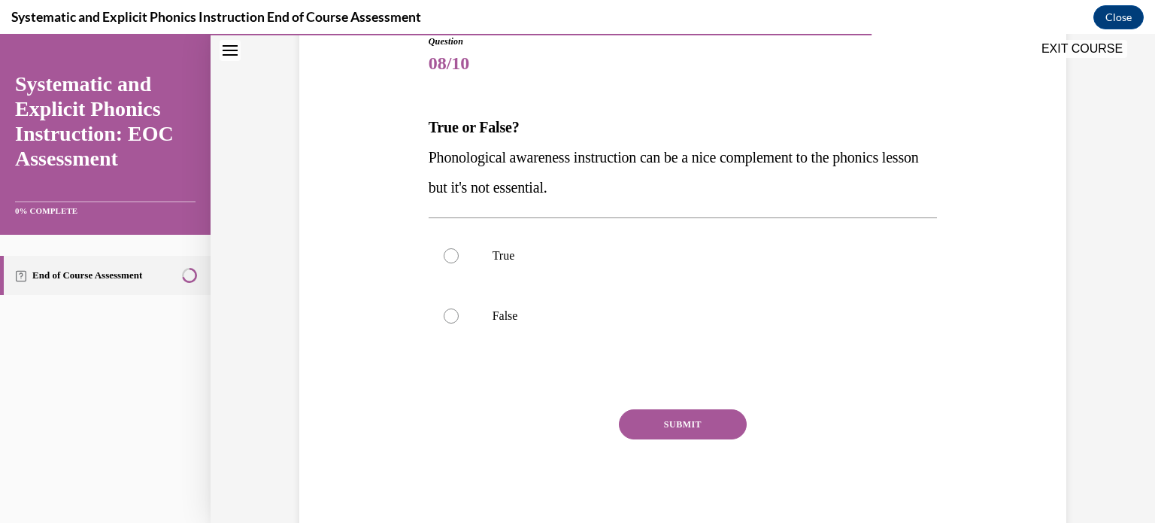
click at [445, 313] on div at bounding box center [451, 315] width 15 height 15
click at [660, 417] on button "SUBMIT" at bounding box center [683, 424] width 128 height 30
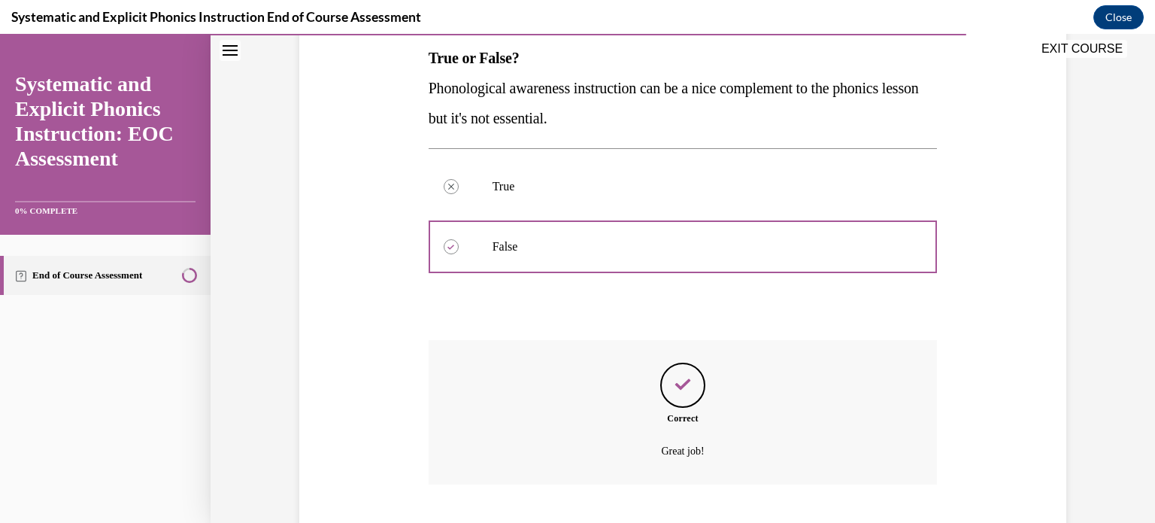
scroll to position [335, 0]
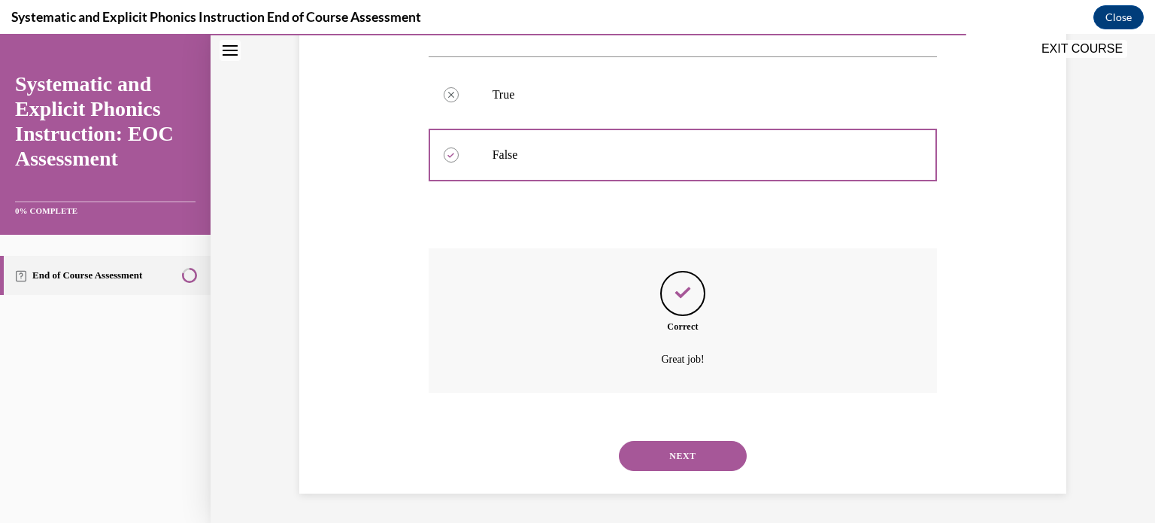
click at [681, 451] on button "NEXT" at bounding box center [683, 456] width 128 height 30
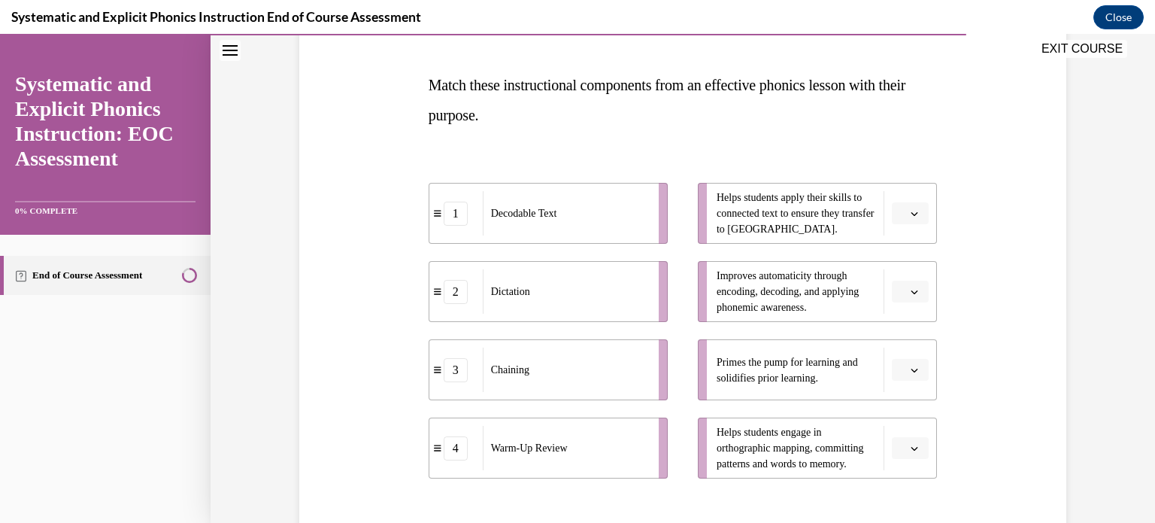
scroll to position [217, 0]
click at [903, 372] on button "button" at bounding box center [910, 369] width 37 height 23
click at [905, 348] on div "4" at bounding box center [904, 335] width 38 height 30
click at [909, 295] on span "button" at bounding box center [914, 291] width 11 height 11
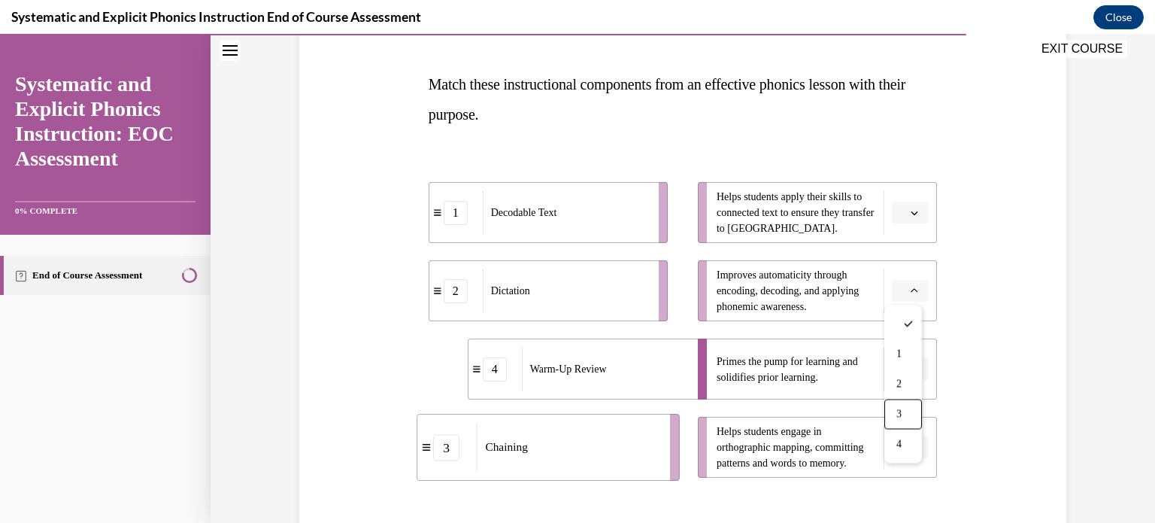
click at [899, 399] on div "3" at bounding box center [904, 414] width 38 height 30
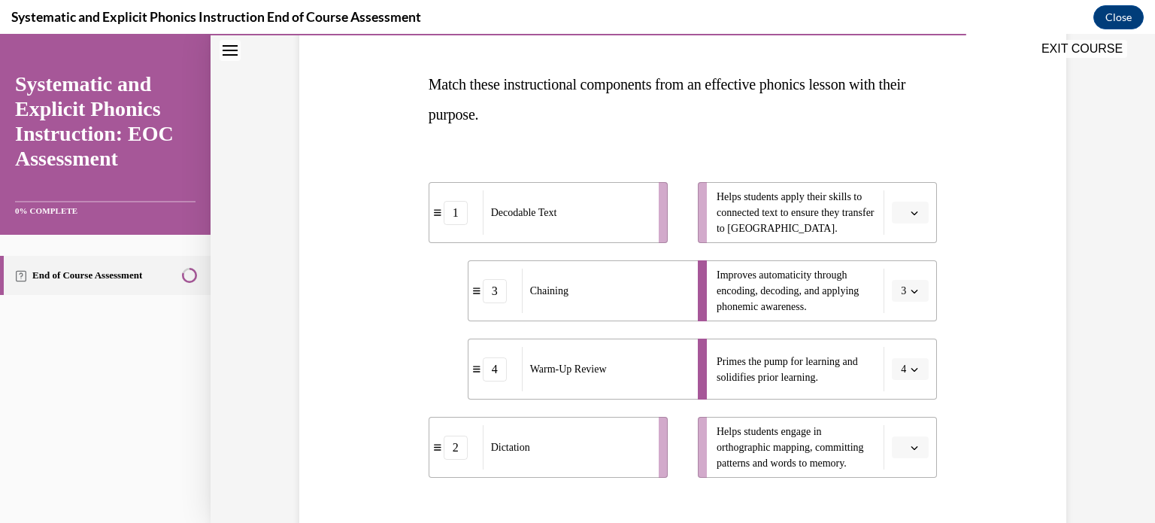
click at [911, 213] on icon "button" at bounding box center [915, 213] width 8 height 8
click at [900, 263] on div "1" at bounding box center [904, 276] width 38 height 30
click at [905, 439] on button "button" at bounding box center [910, 447] width 37 height 23
click at [909, 357] on div "2" at bounding box center [904, 353] width 38 height 30
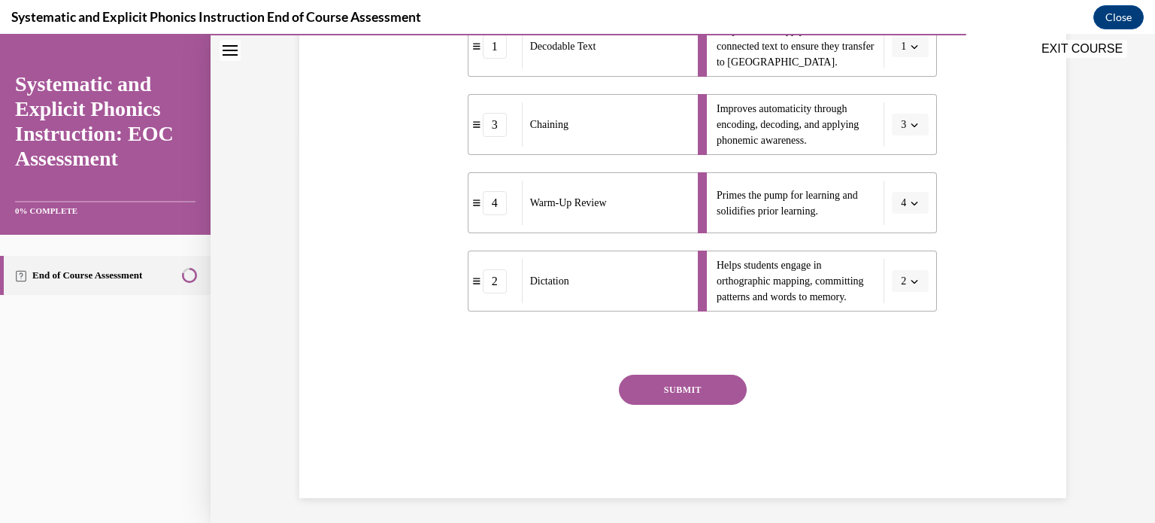
click at [687, 401] on button "SUBMIT" at bounding box center [683, 390] width 128 height 30
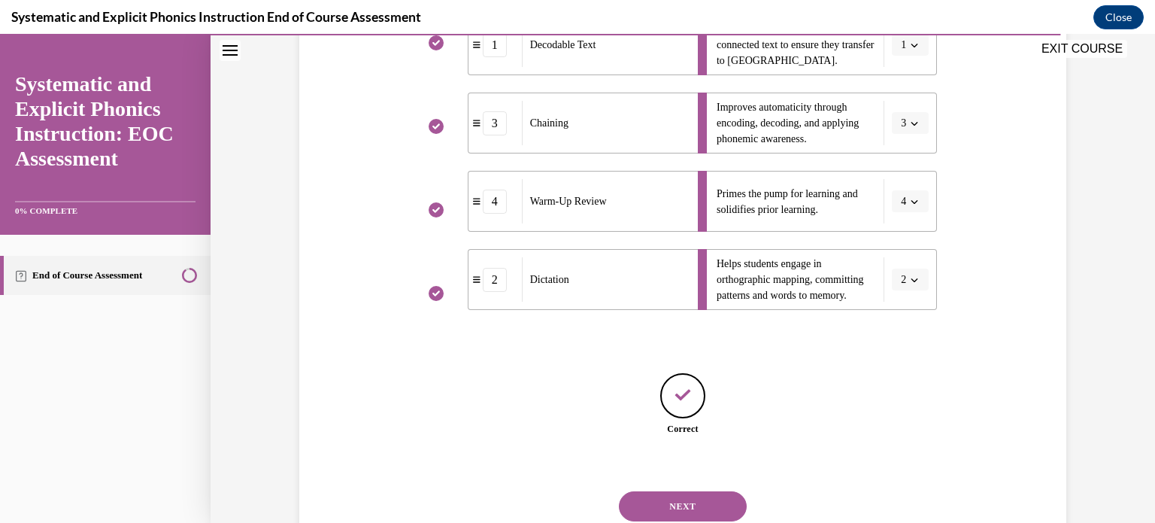
scroll to position [436, 0]
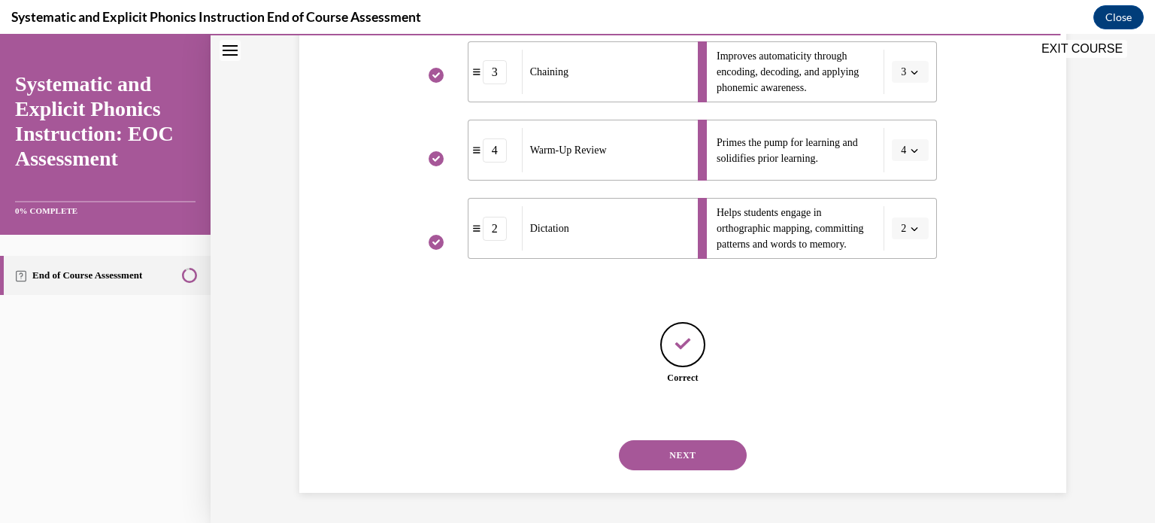
click at [692, 448] on button "NEXT" at bounding box center [683, 455] width 128 height 30
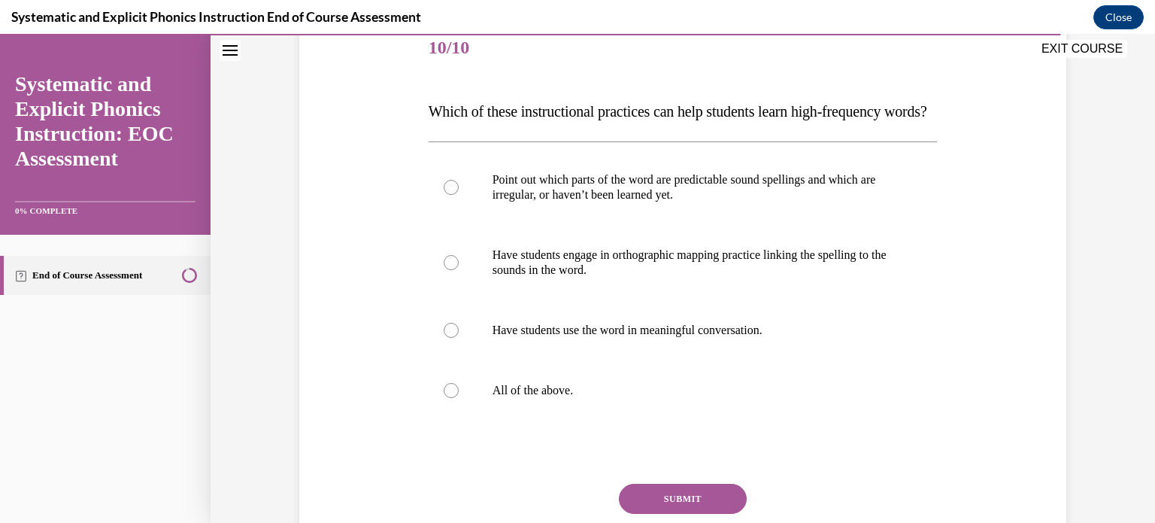
scroll to position [199, 0]
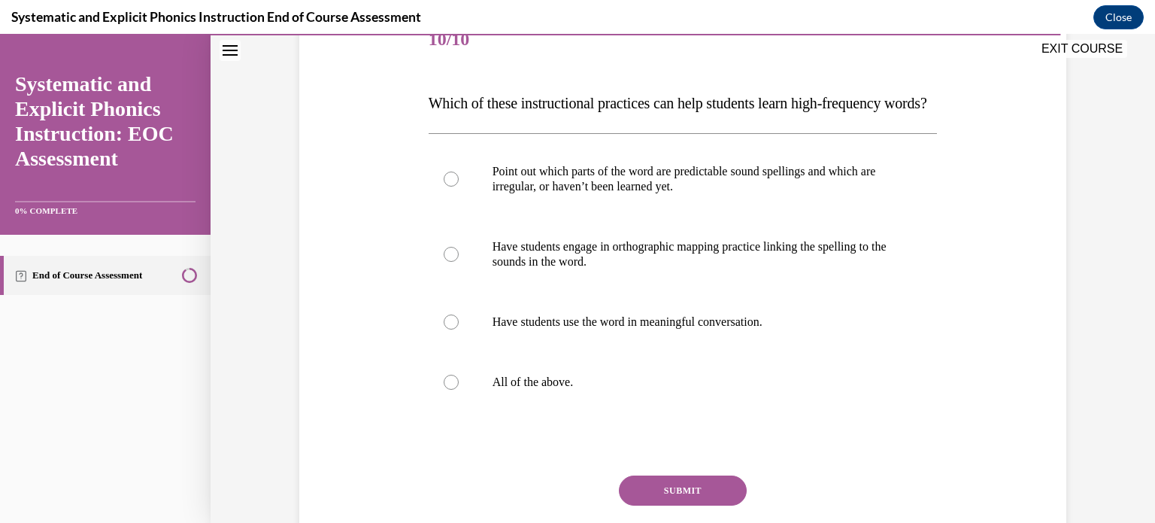
click at [453, 408] on div at bounding box center [683, 382] width 509 height 60
click at [650, 505] on button "SUBMIT" at bounding box center [683, 490] width 128 height 30
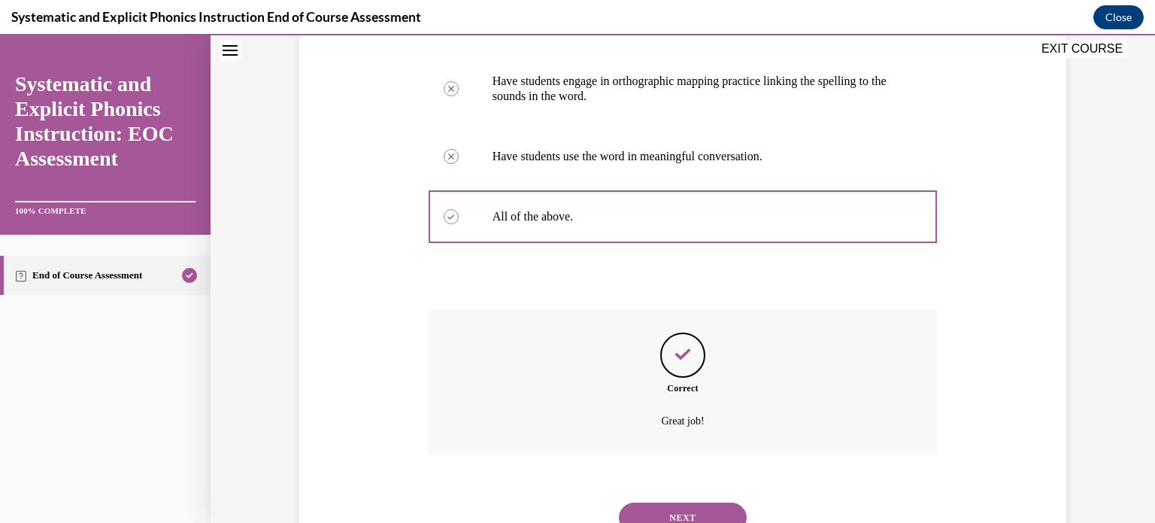
scroll to position [456, 0]
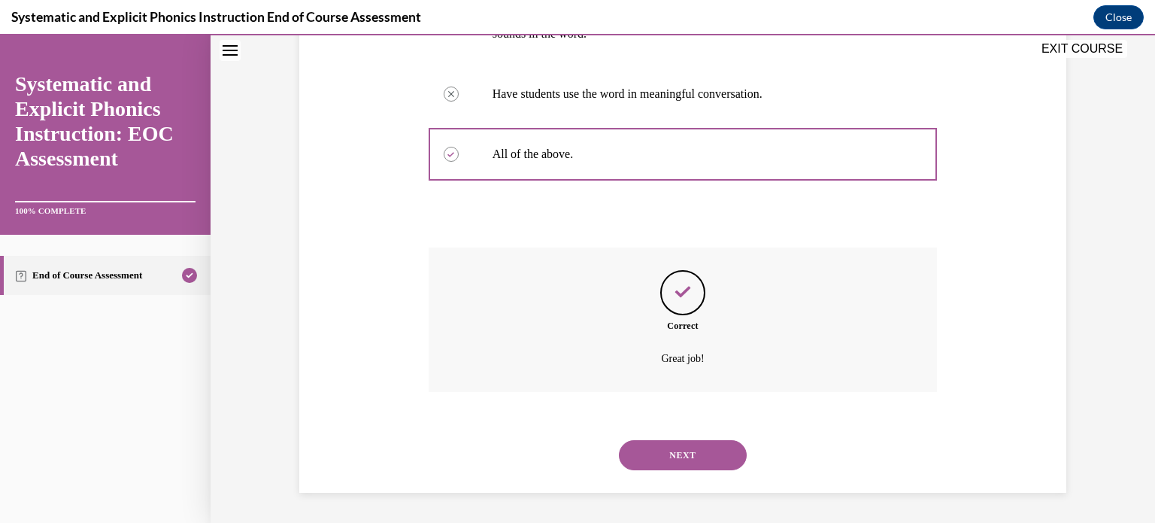
click at [660, 454] on button "NEXT" at bounding box center [683, 455] width 128 height 30
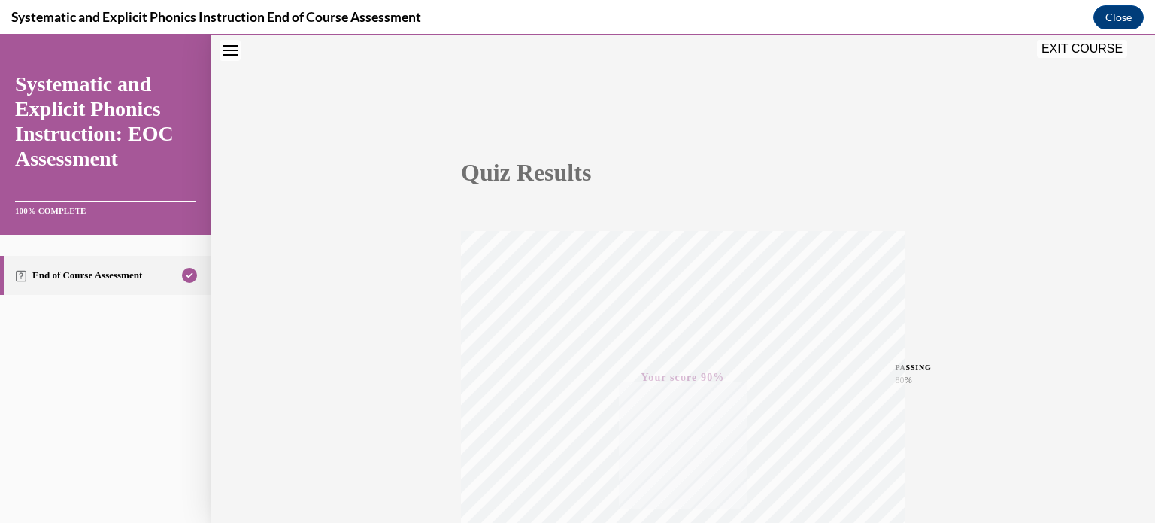
scroll to position [281, 0]
click at [1096, 55] on button "EXIT COURSE" at bounding box center [1082, 49] width 90 height 18
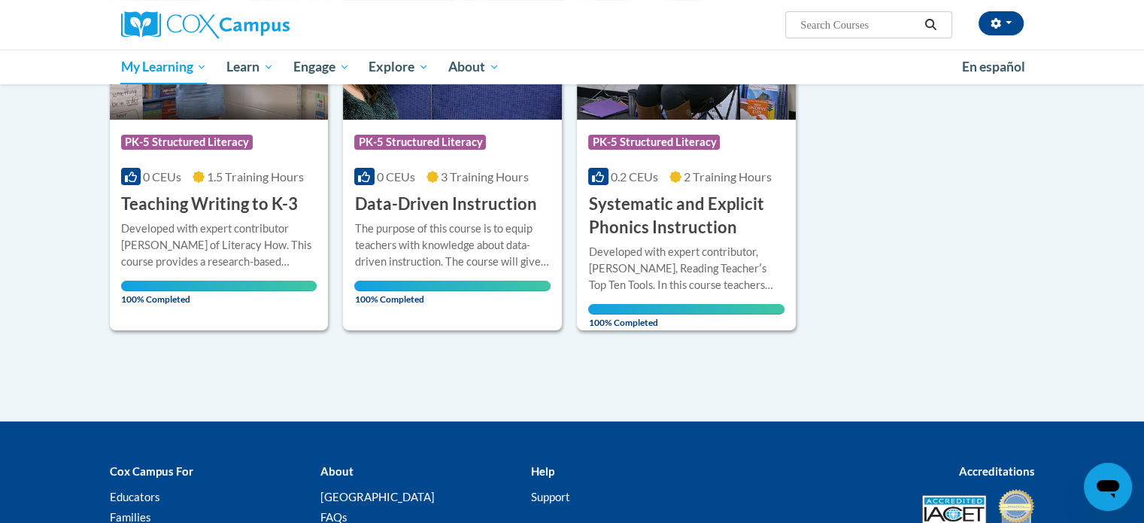
scroll to position [309, 0]
